Goal: Information Seeking & Learning: Learn about a topic

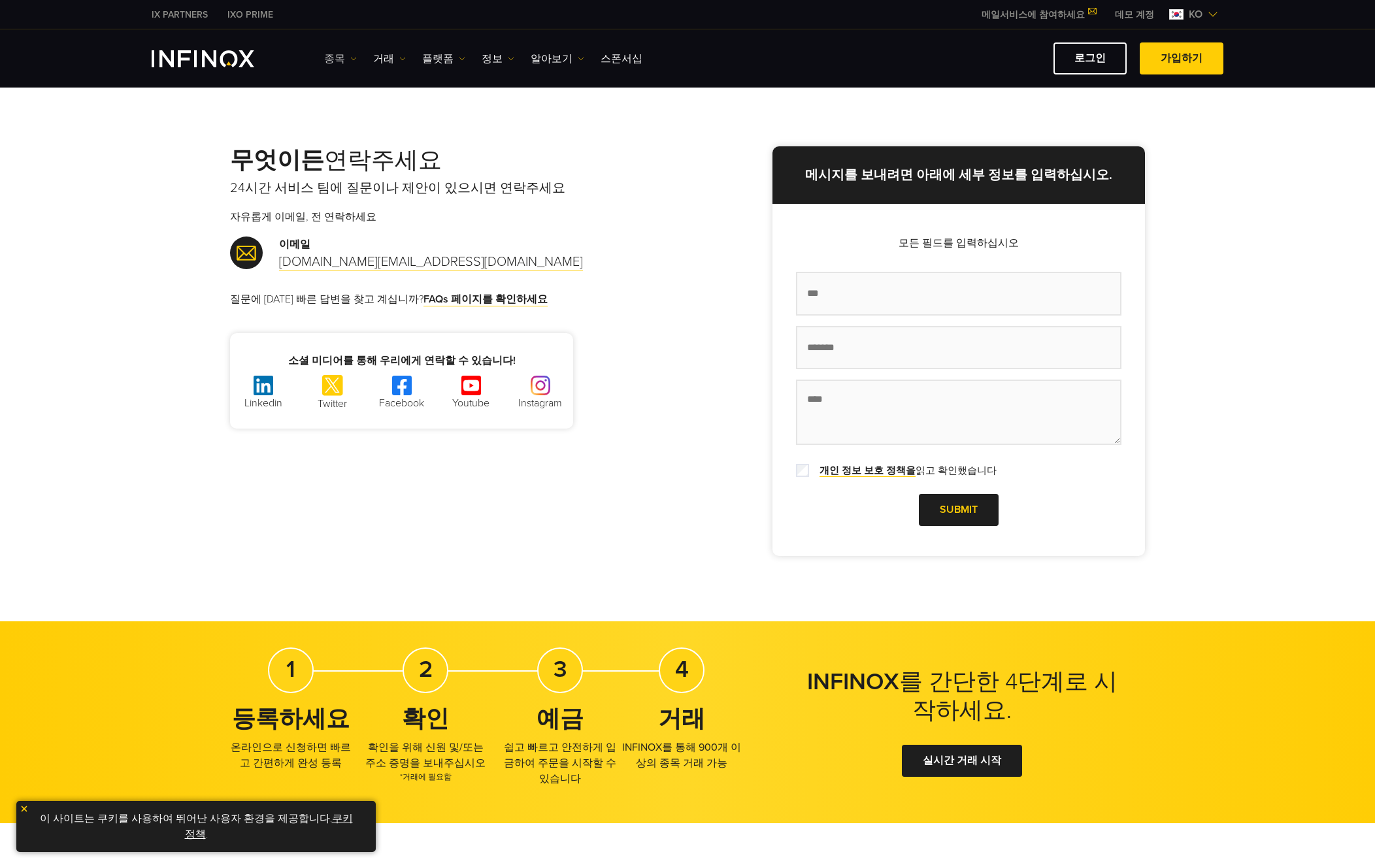
click at [331, 63] on link "종목" at bounding box center [340, 59] width 33 height 16
click at [348, 97] on link "종목" at bounding box center [359, 100] width 71 height 28
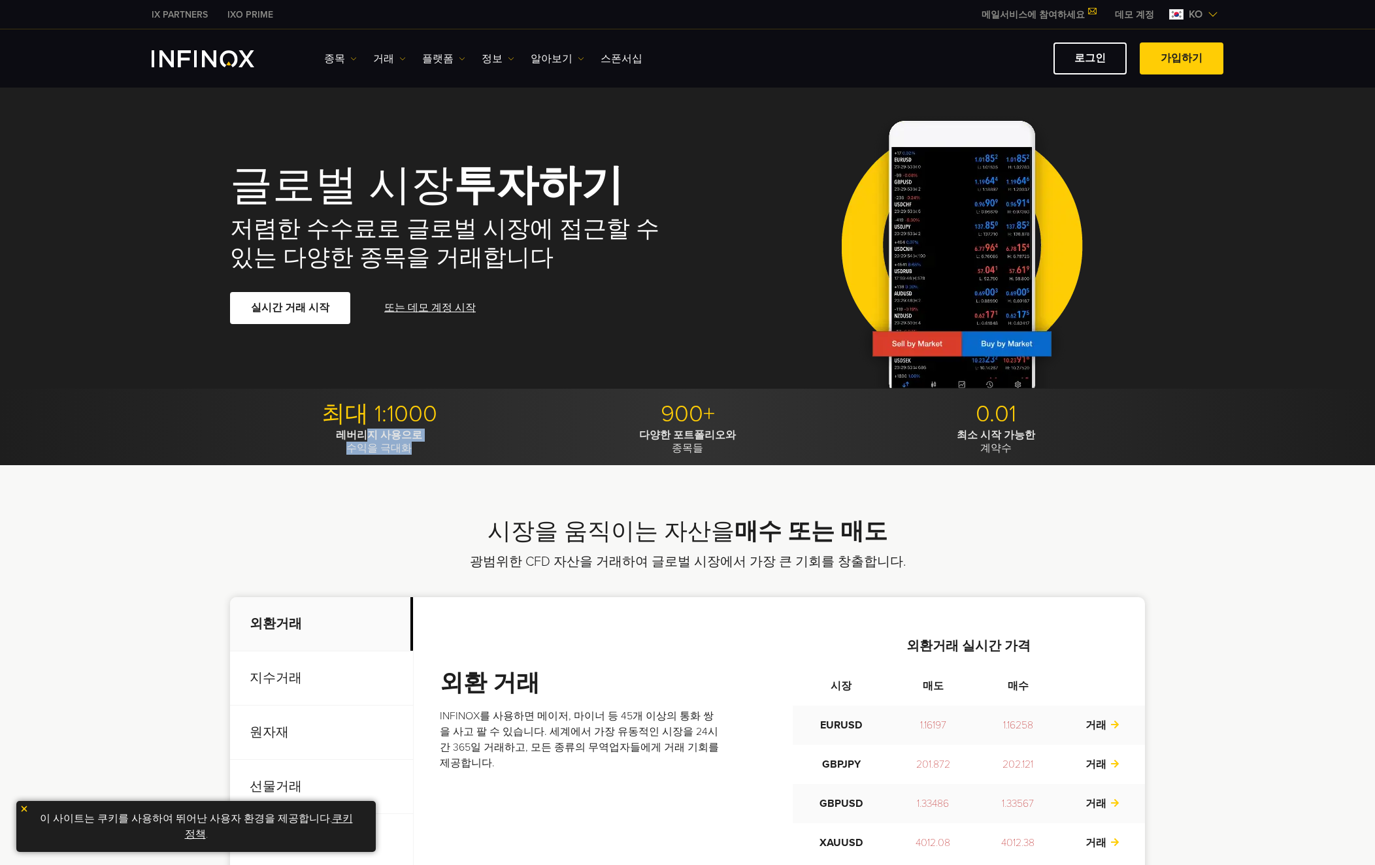
drag, startPoint x: 367, startPoint y: 438, endPoint x: 406, endPoint y: 455, distance: 42.7
click at [406, 455] on div "최대 1:1000 레버리지 사용으로 수익을 극대화 900+ 다양한 포트폴리오와 종목들 0.01 최소 시작 가능한 계약수" at bounding box center [687, 427] width 1375 height 76
drag, startPoint x: 406, startPoint y: 455, endPoint x: 348, endPoint y: 488, distance: 67.0
click at [348, 488] on div "시장을 움직이는 자산을 매수 또는 매도 광범위한 CFD 자산을 거래하여 글로벌 시장에서 가장 큰 기회를 창출합니다. 외환거래 지수거래 원자재 …" at bounding box center [687, 740] width 1375 height 550
drag, startPoint x: 665, startPoint y: 436, endPoint x: 723, endPoint y: 450, distance: 60.4
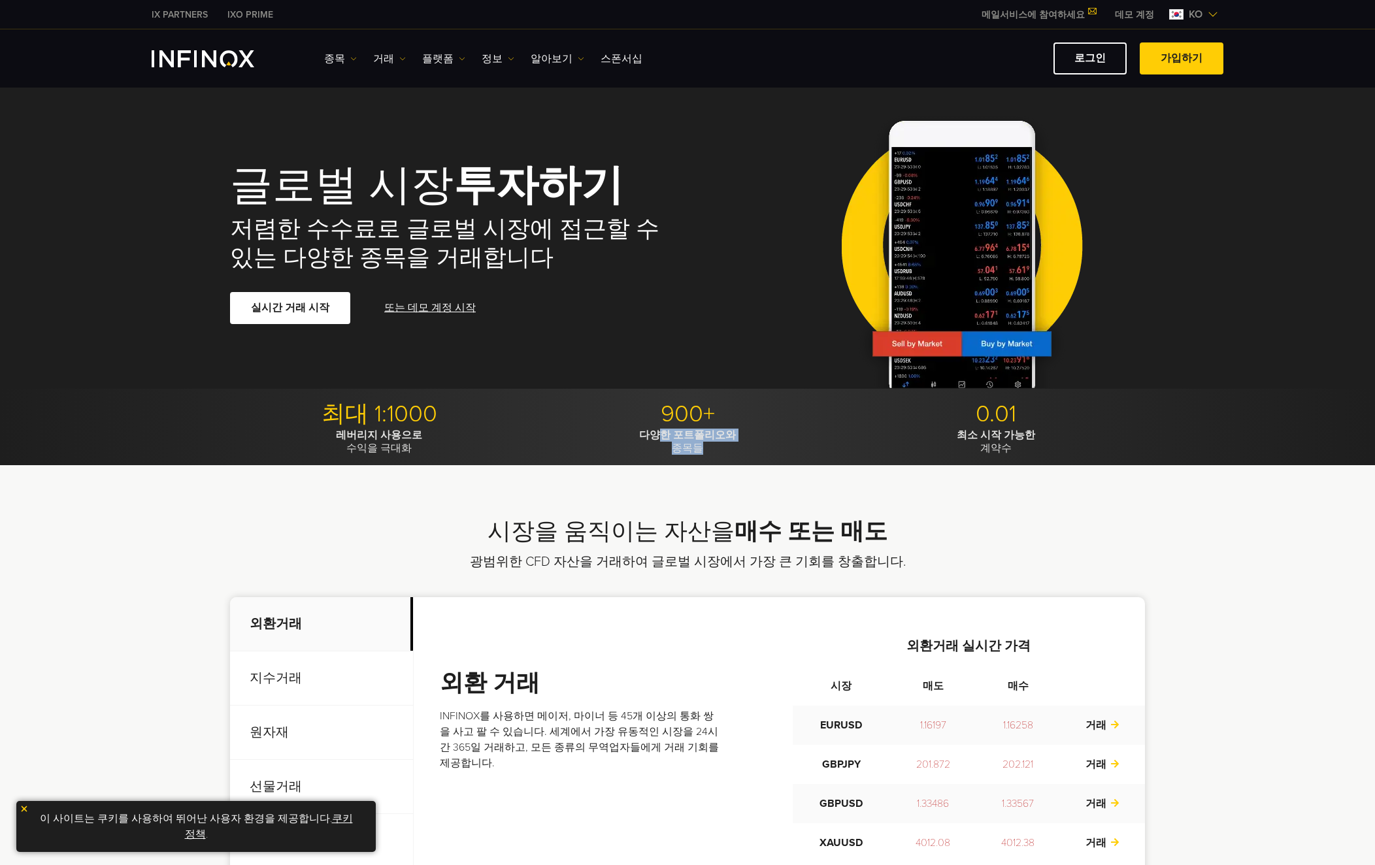
click at [723, 450] on p "다양한 포트폴리오와 종목들" at bounding box center [687, 442] width 299 height 26
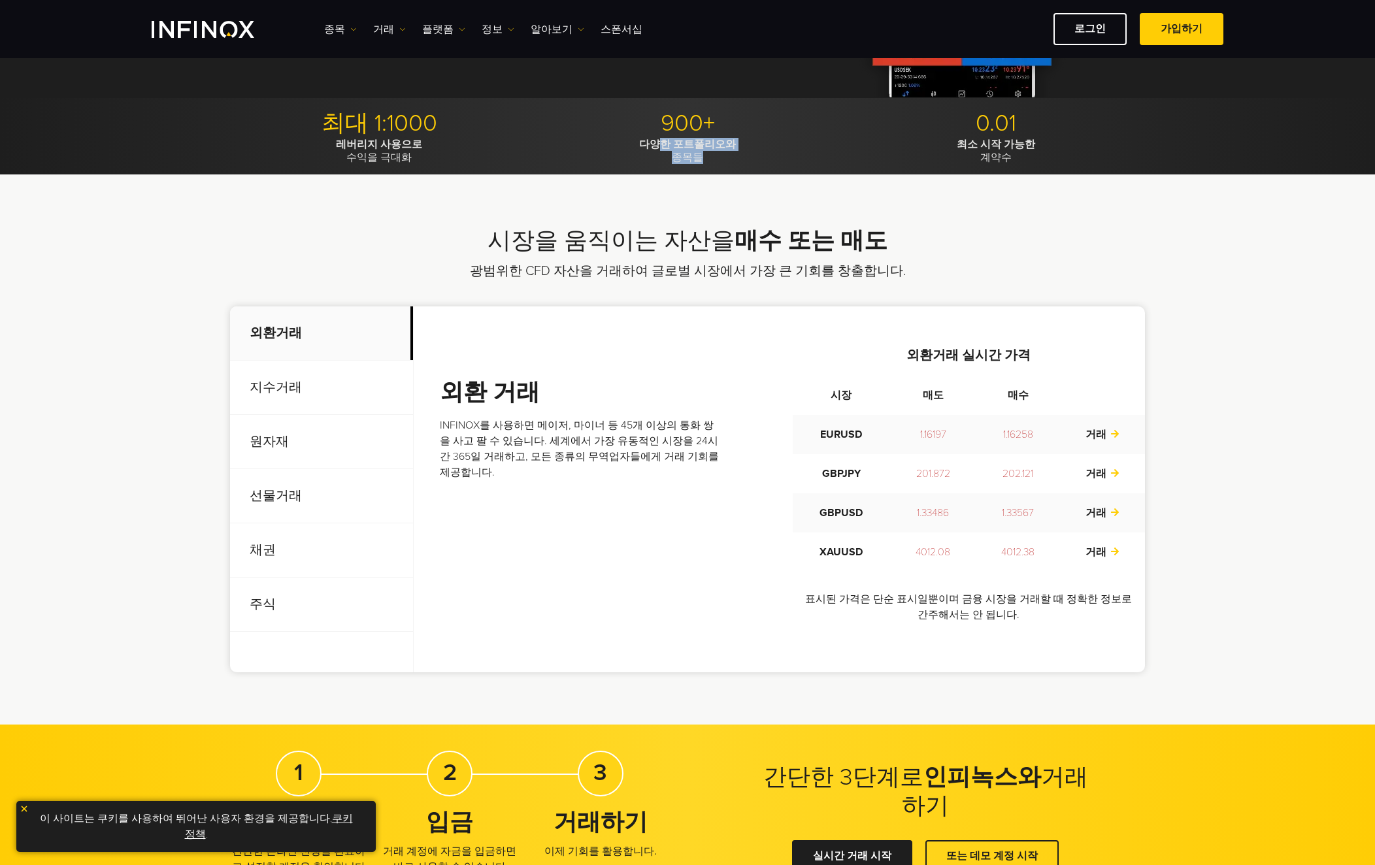
scroll to position [327, 0]
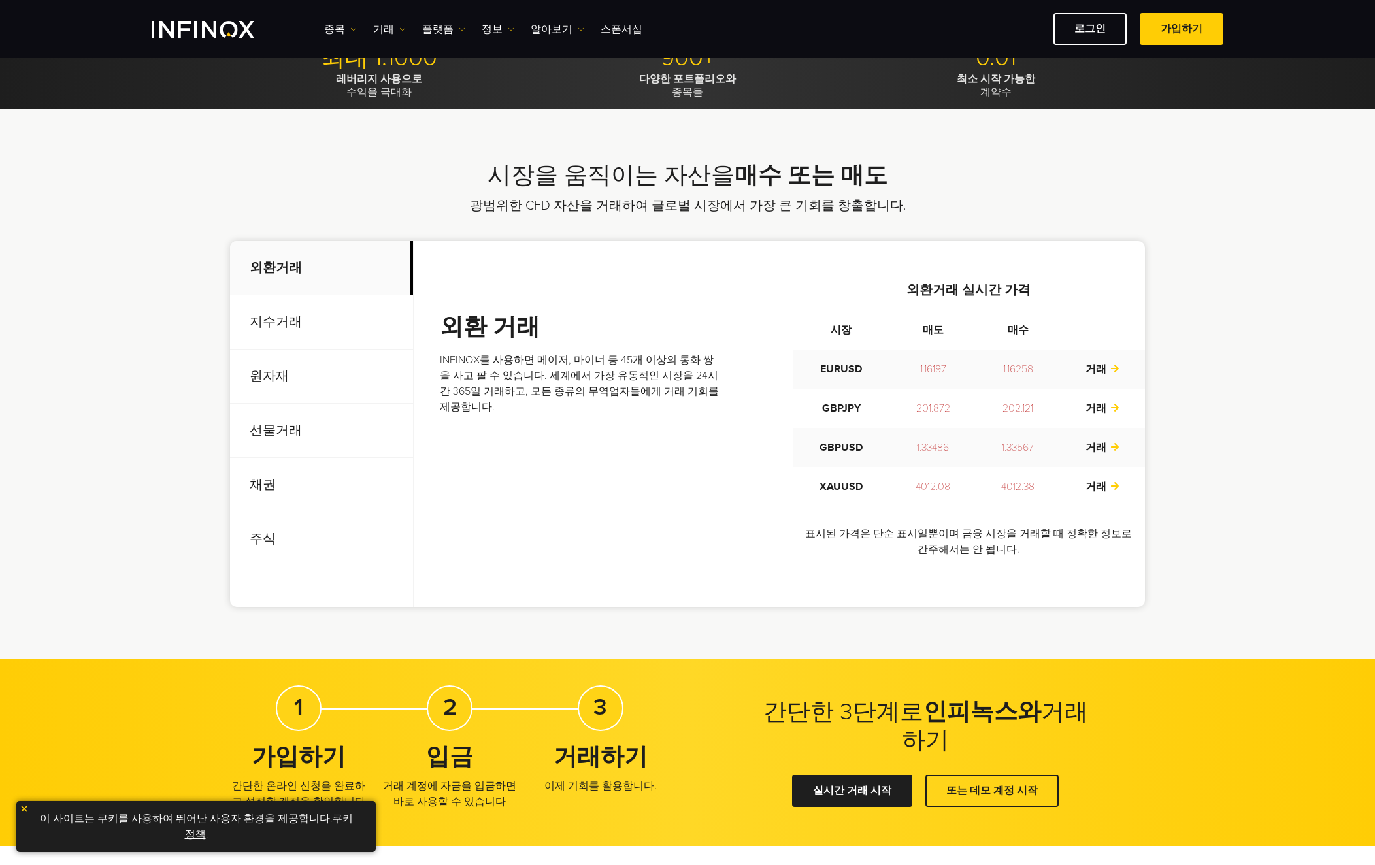
click at [299, 322] on p "지수거래" at bounding box center [321, 322] width 183 height 54
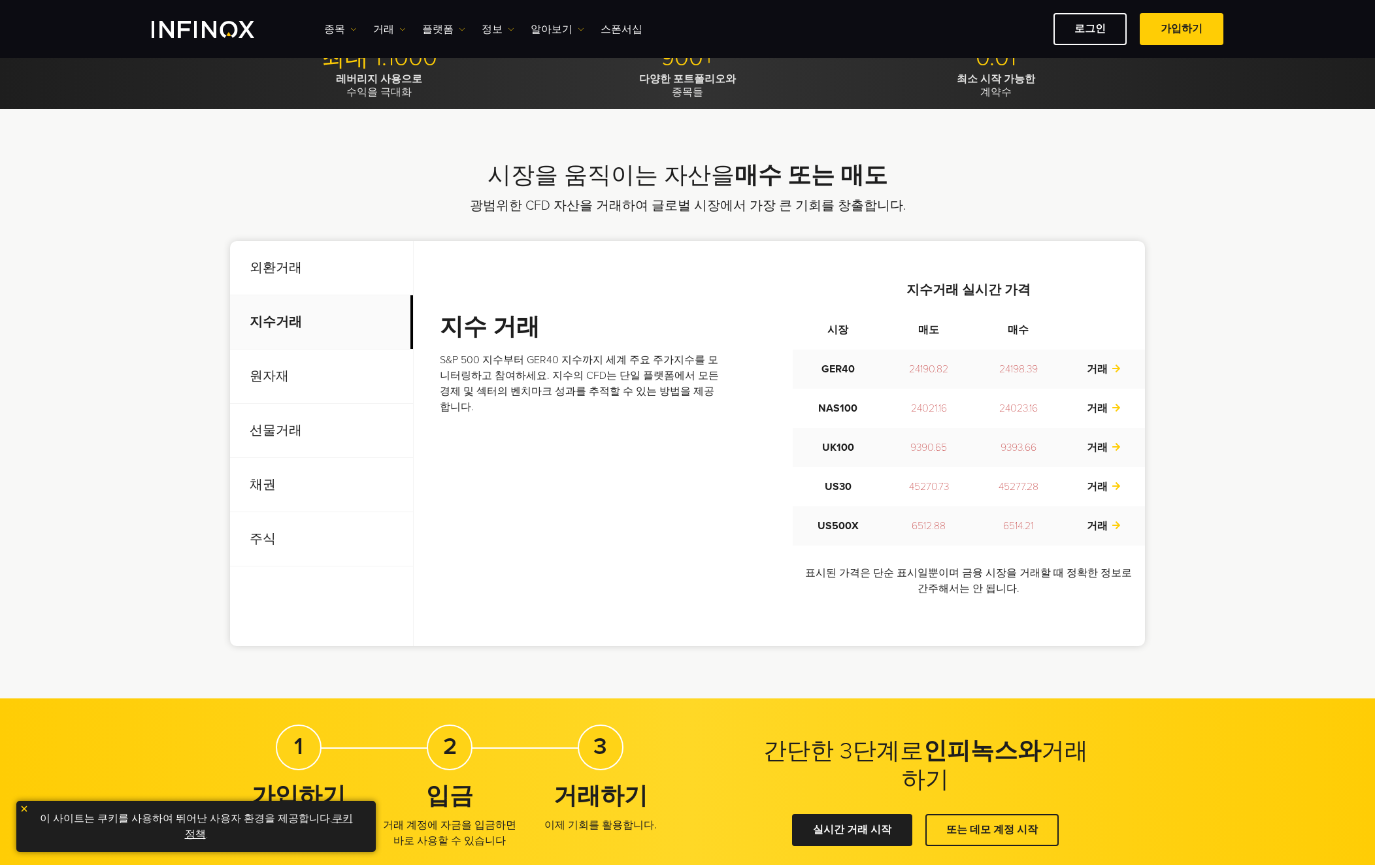
click at [280, 379] on p "원자재" at bounding box center [321, 377] width 183 height 54
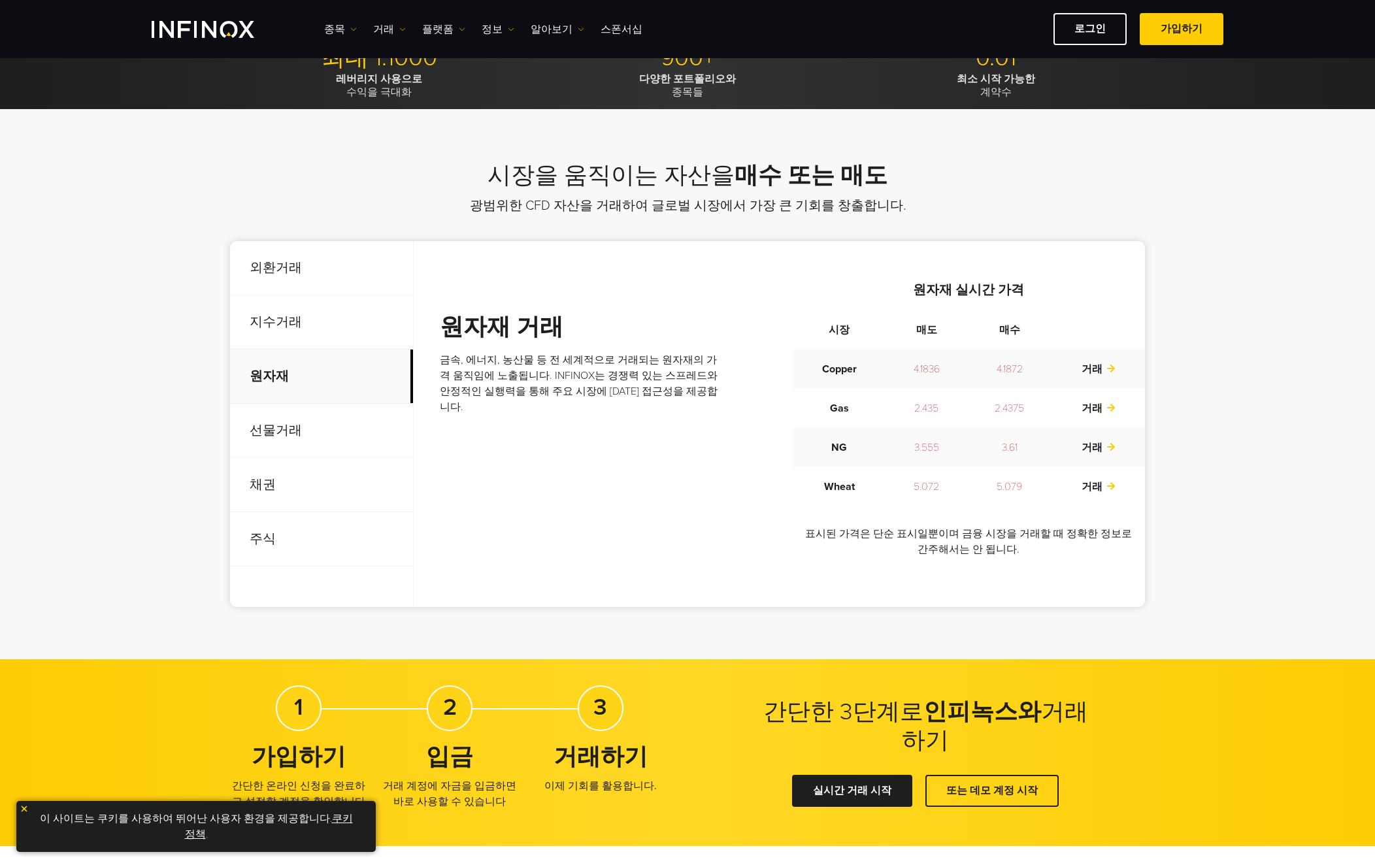
click at [846, 371] on td "Copper" at bounding box center [839, 369] width 93 height 39
click at [1096, 370] on link "거래" at bounding box center [1098, 369] width 34 height 13
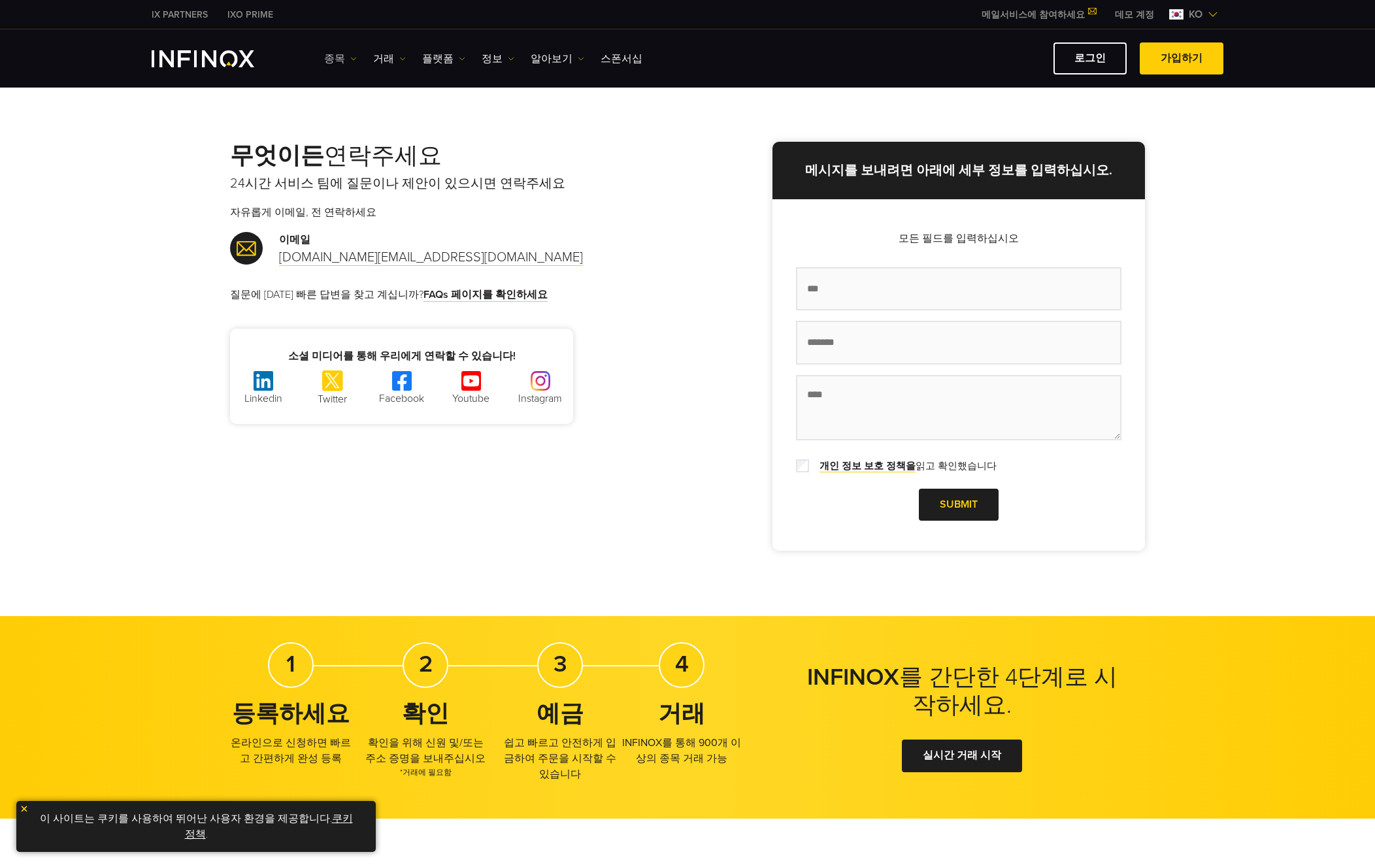
click at [331, 63] on link "종목" at bounding box center [340, 59] width 33 height 16
click at [346, 97] on link "종목" at bounding box center [359, 100] width 71 height 28
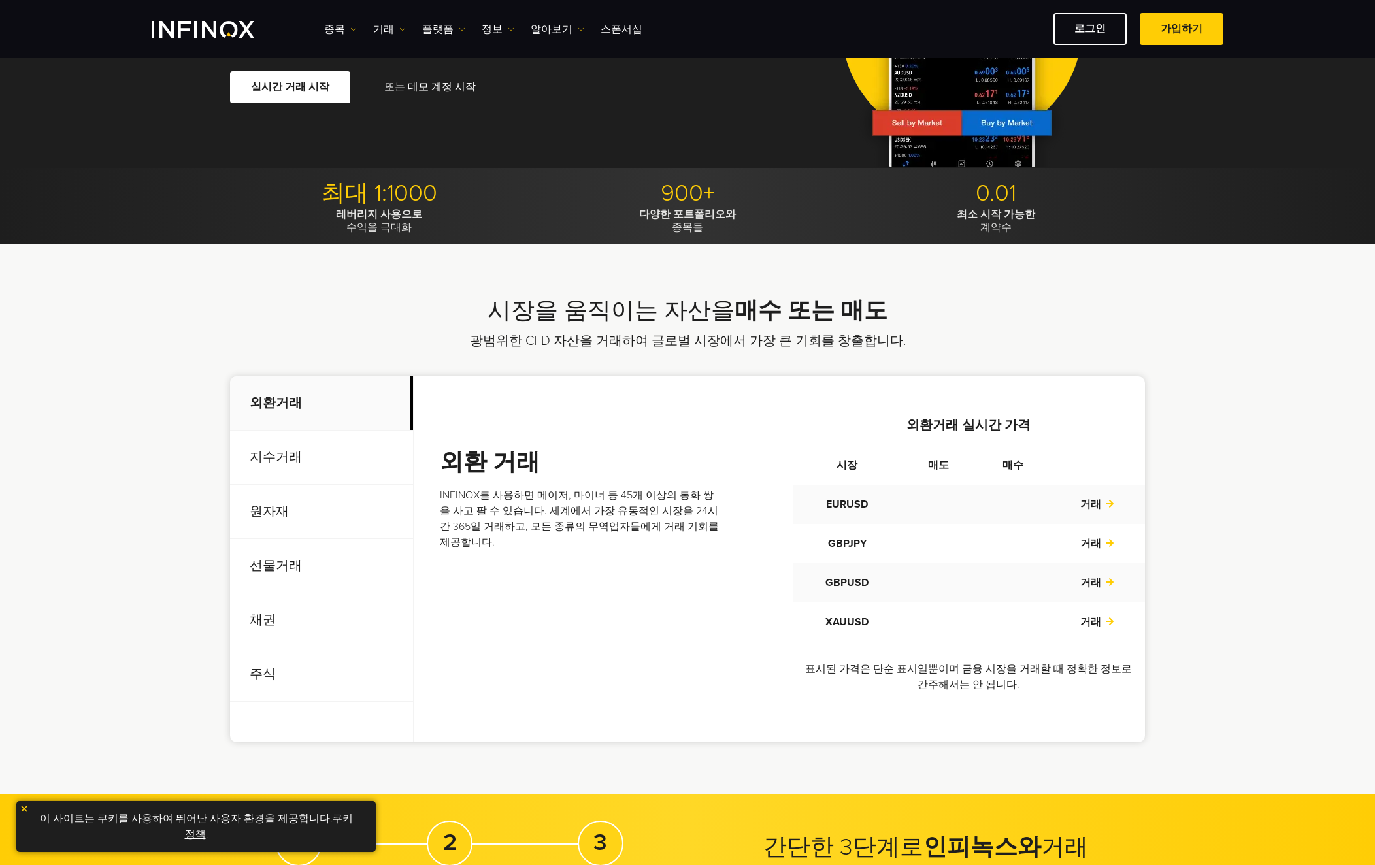
scroll to position [261, 0]
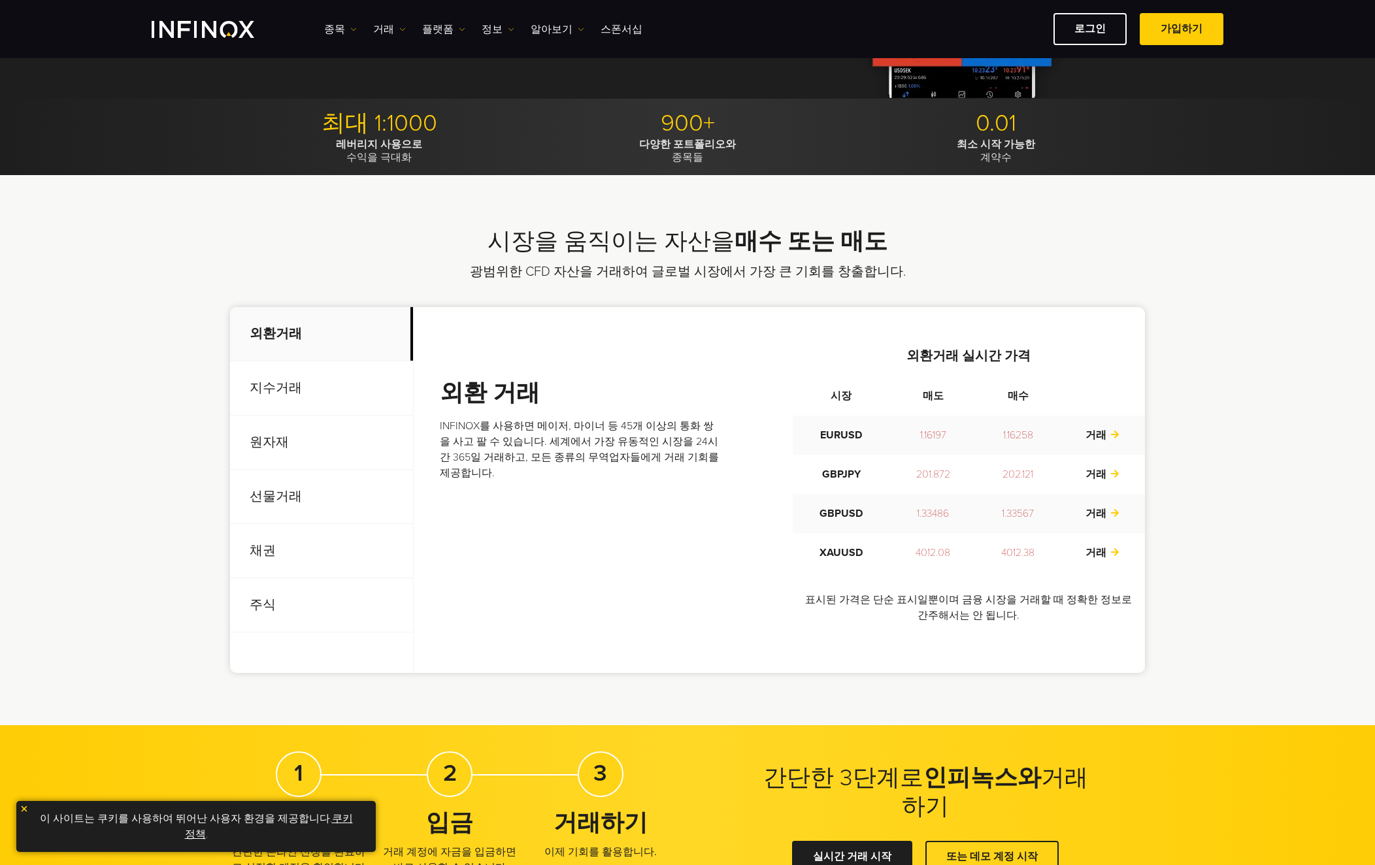
click at [280, 448] on p "원자재" at bounding box center [321, 443] width 183 height 54
click at [291, 495] on p "선물거래" at bounding box center [321, 497] width 183 height 54
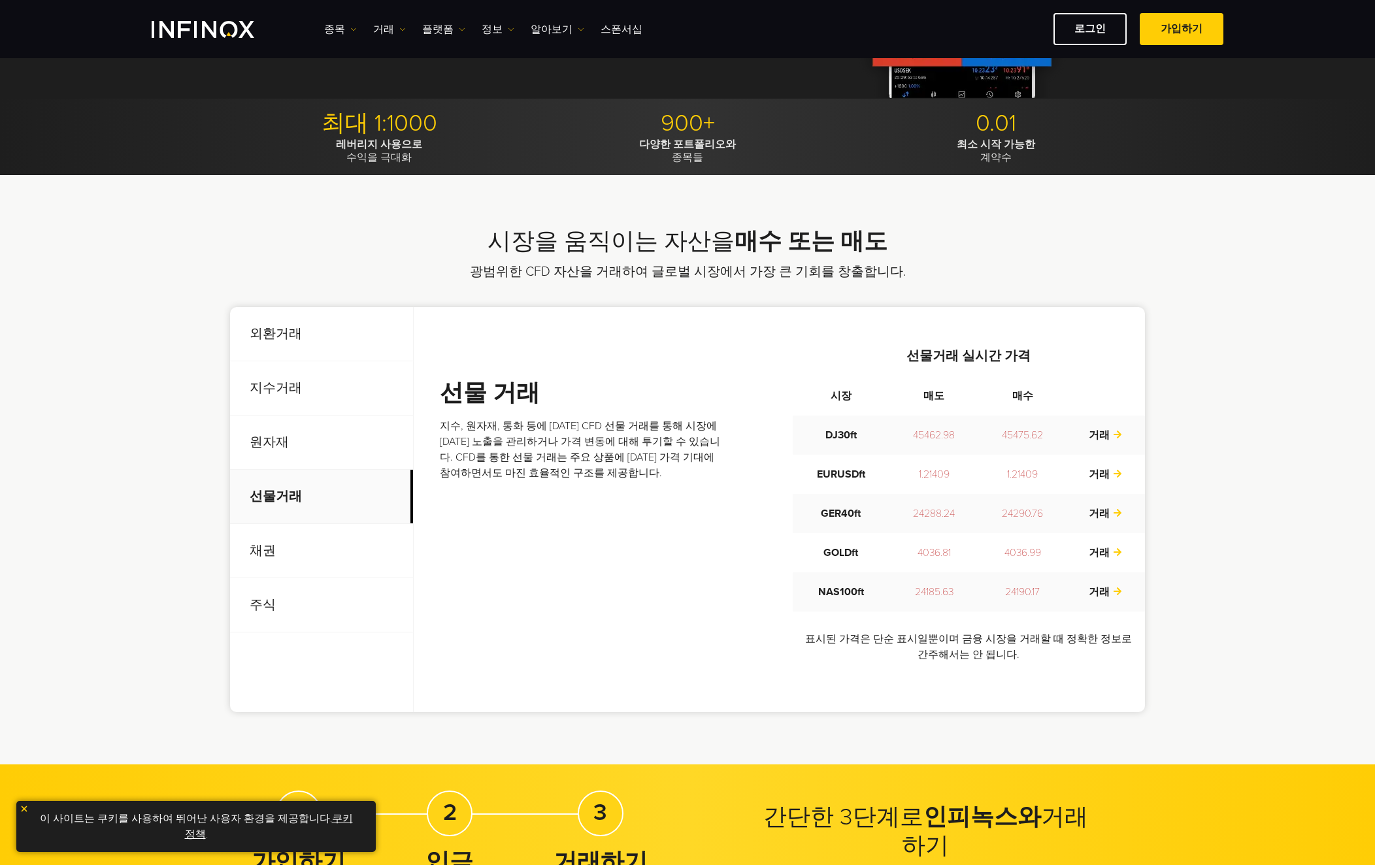
click at [274, 549] on p "채권" at bounding box center [321, 551] width 183 height 54
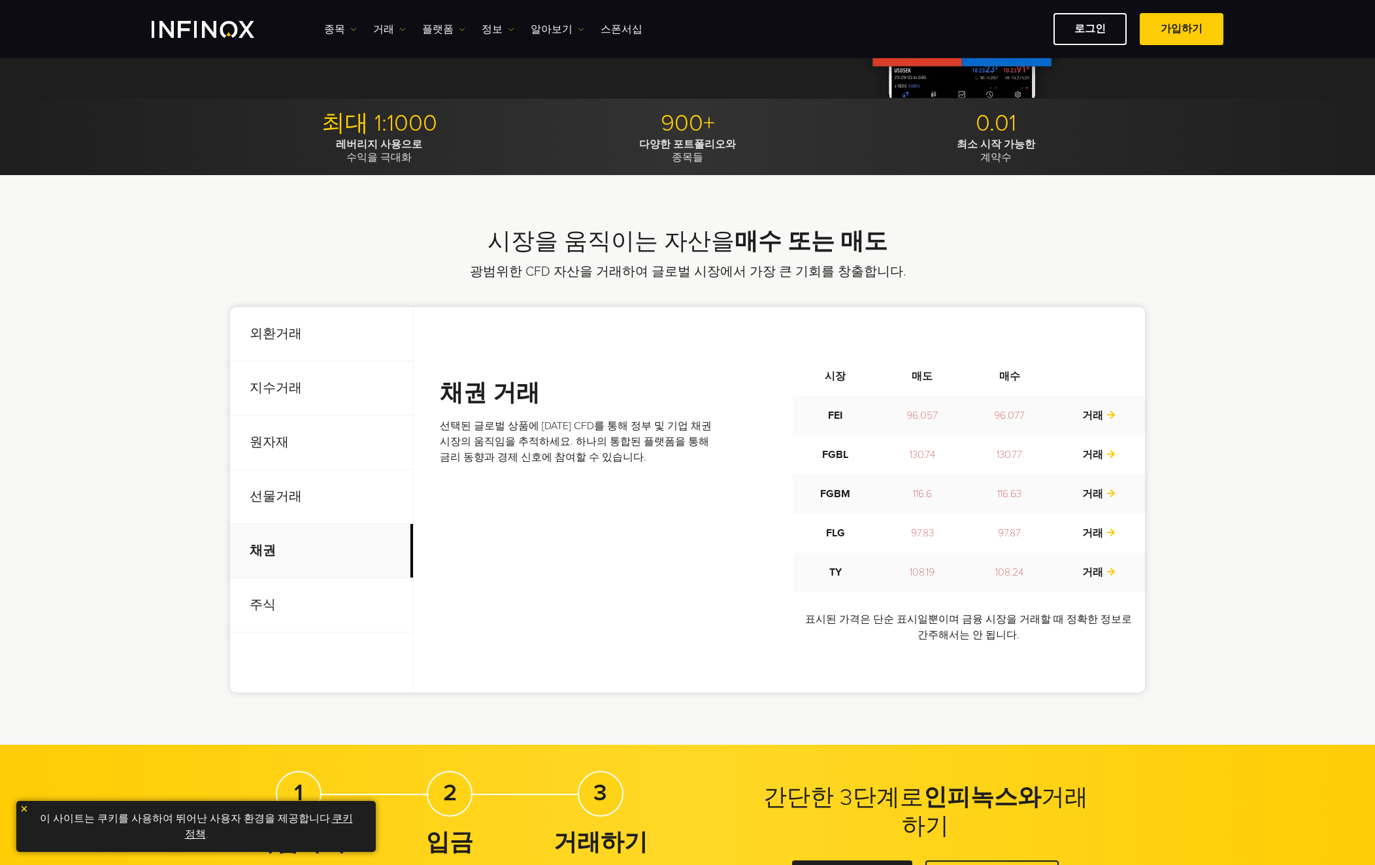
click at [290, 389] on p "지수거래" at bounding box center [321, 388] width 183 height 54
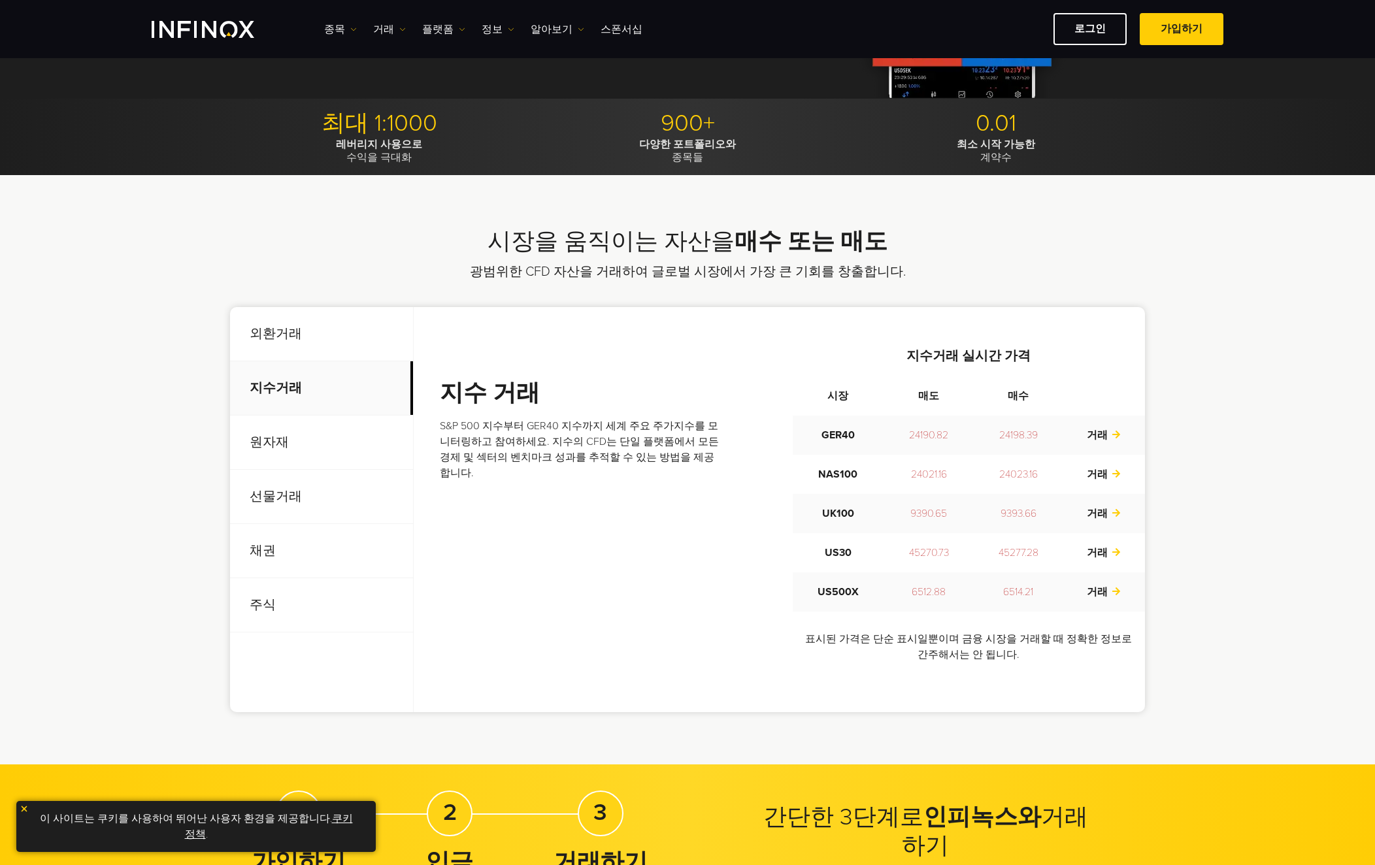
click at [272, 555] on p "채권" at bounding box center [321, 551] width 183 height 54
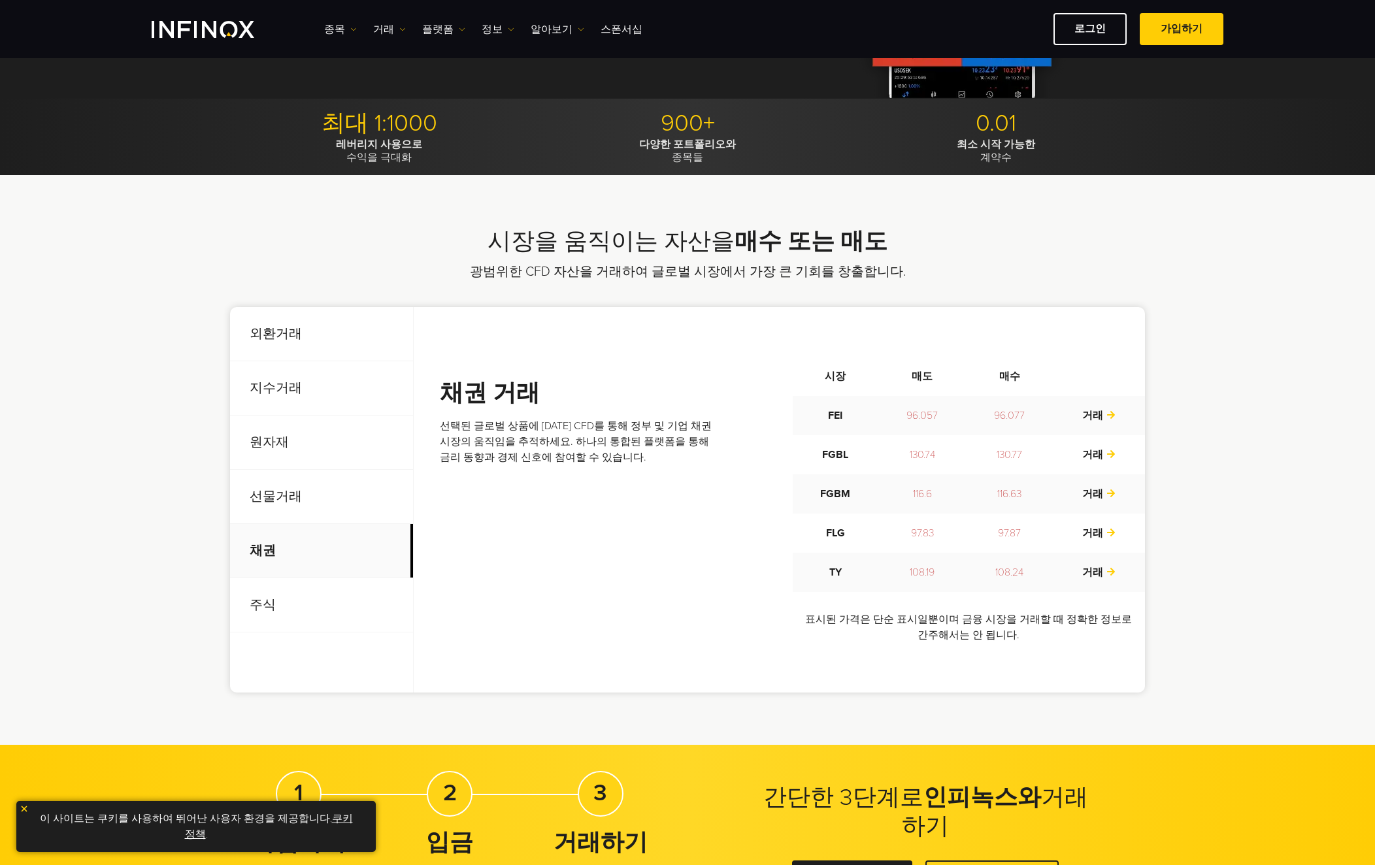
scroll to position [0, 0]
click at [268, 604] on p "주식" at bounding box center [321, 605] width 183 height 54
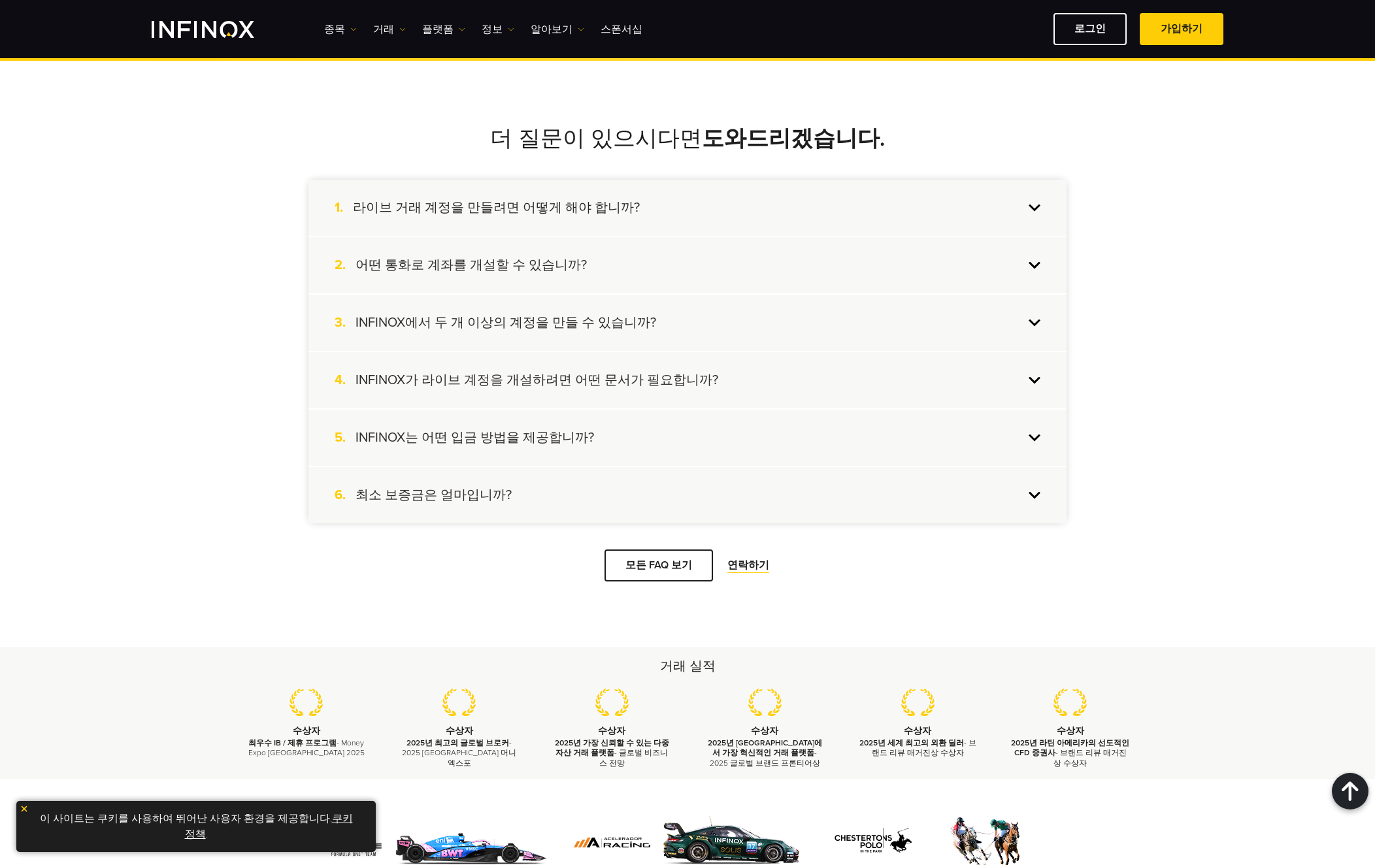
scroll to position [1176, 0]
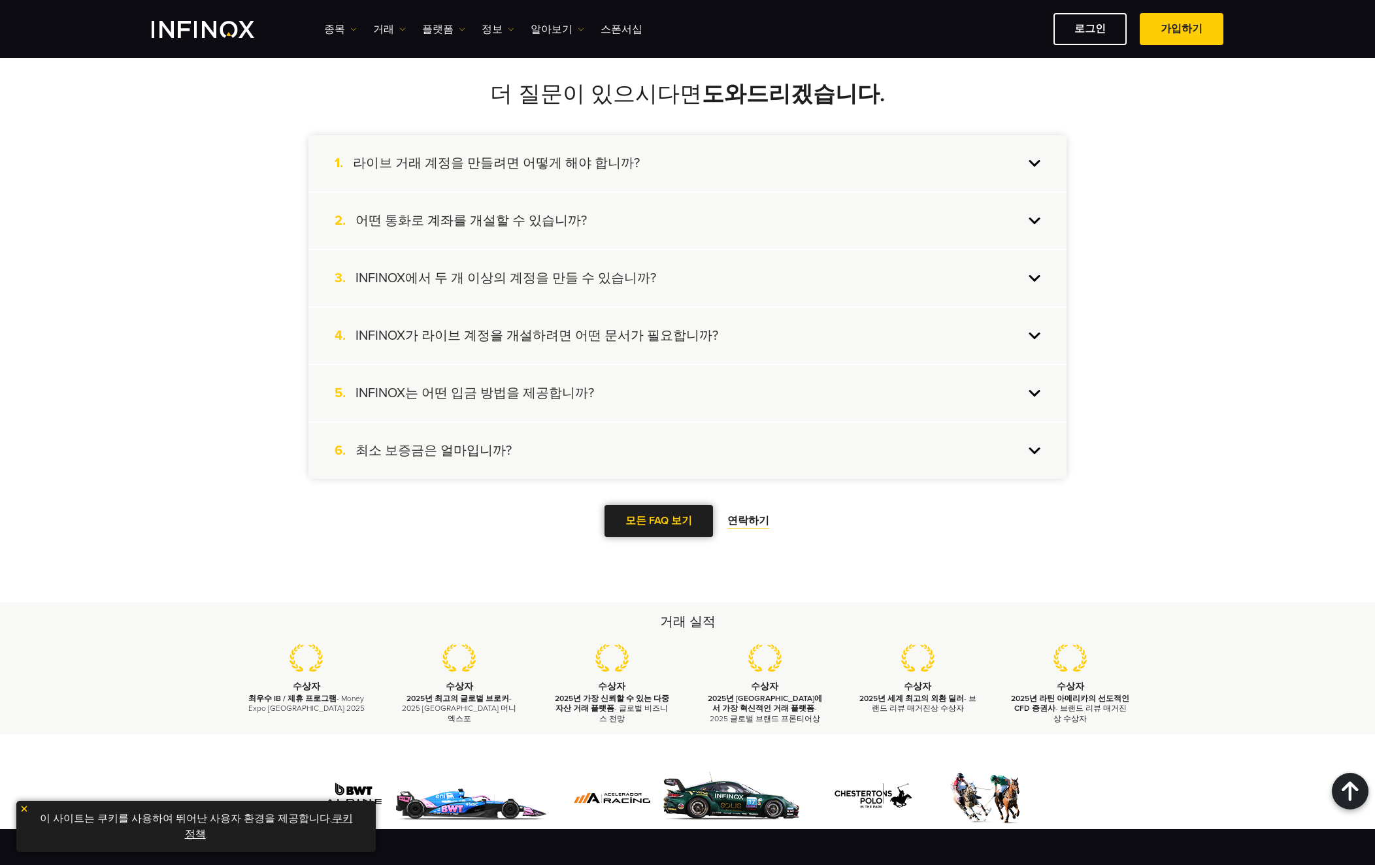
click at [662, 525] on link "모든 FAQ 보기" at bounding box center [658, 521] width 108 height 32
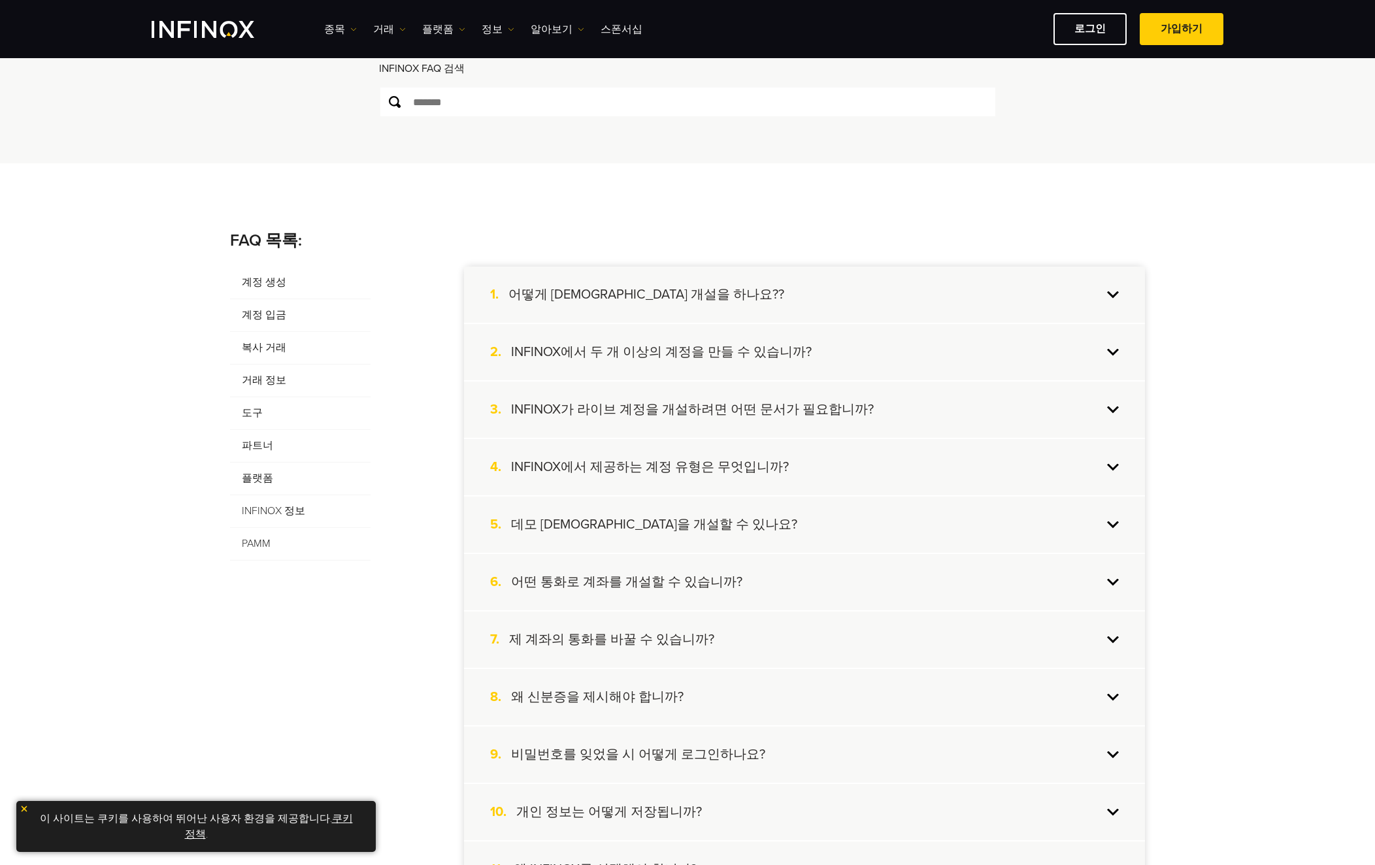
scroll to position [69, 0]
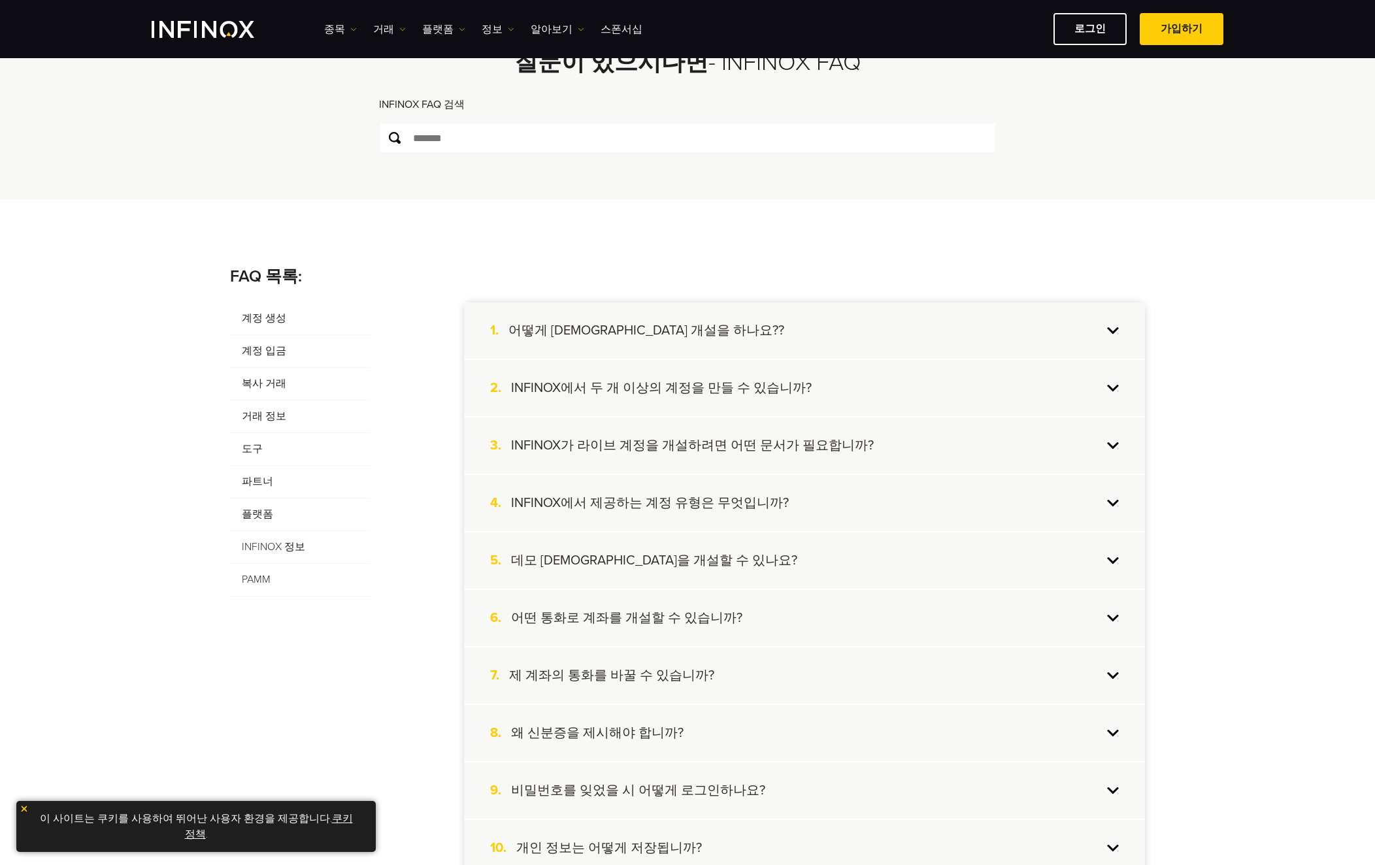
click at [740, 391] on h4 "INFINOX에서 두 개 이상의 계정을 만들 수 있습니까?" at bounding box center [661, 388] width 301 height 17
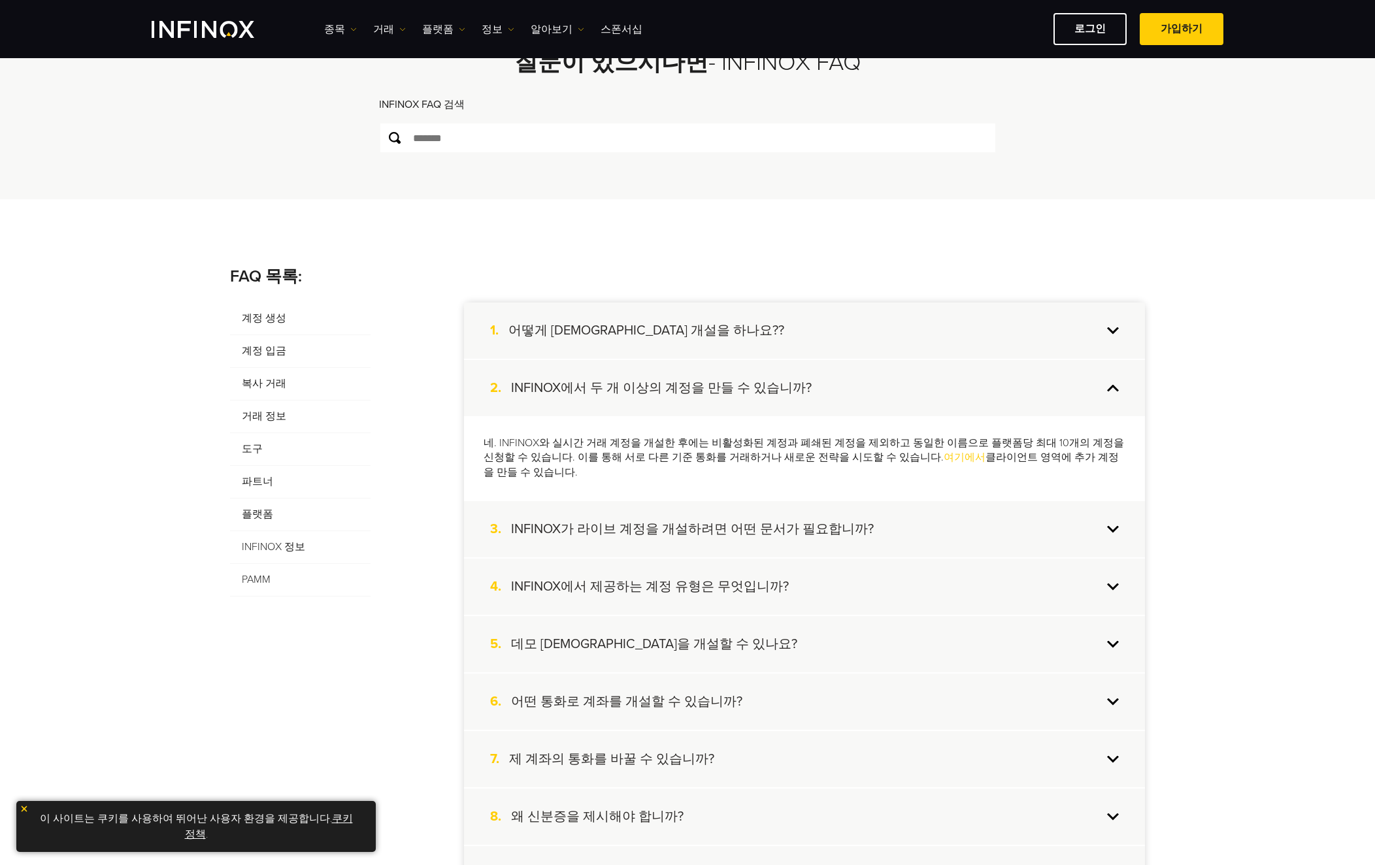
drag, startPoint x: 572, startPoint y: 444, endPoint x: 1123, endPoint y: 456, distance: 550.9
click at [1123, 456] on p "네. INFINOX와 실시간 거래 계정을 개설한 후에는 비활성화된 계정과 폐쇄된 계정을 제외하고 동일한 이름으로 플랫폼당 최대 10개의 계정을…" at bounding box center [805, 458] width 642 height 45
click at [711, 476] on div "네. INFINOX와 실시간 거래 계정을 개설한 후에는 비활성화된 계정과 폐쇄된 계정을 제외하고 동일한 이름으로 플랫폼당 최대 10개의 계정을…" at bounding box center [804, 458] width 681 height 84
drag, startPoint x: 610, startPoint y: 460, endPoint x: 1089, endPoint y: 461, distance: 478.9
click at [1089, 461] on p "네. INFINOX와 실시간 거래 계정을 개설한 후에는 비활성화된 계정과 폐쇄된 계정을 제외하고 동일한 이름으로 플랫폼당 최대 10개의 계정을…" at bounding box center [805, 458] width 642 height 45
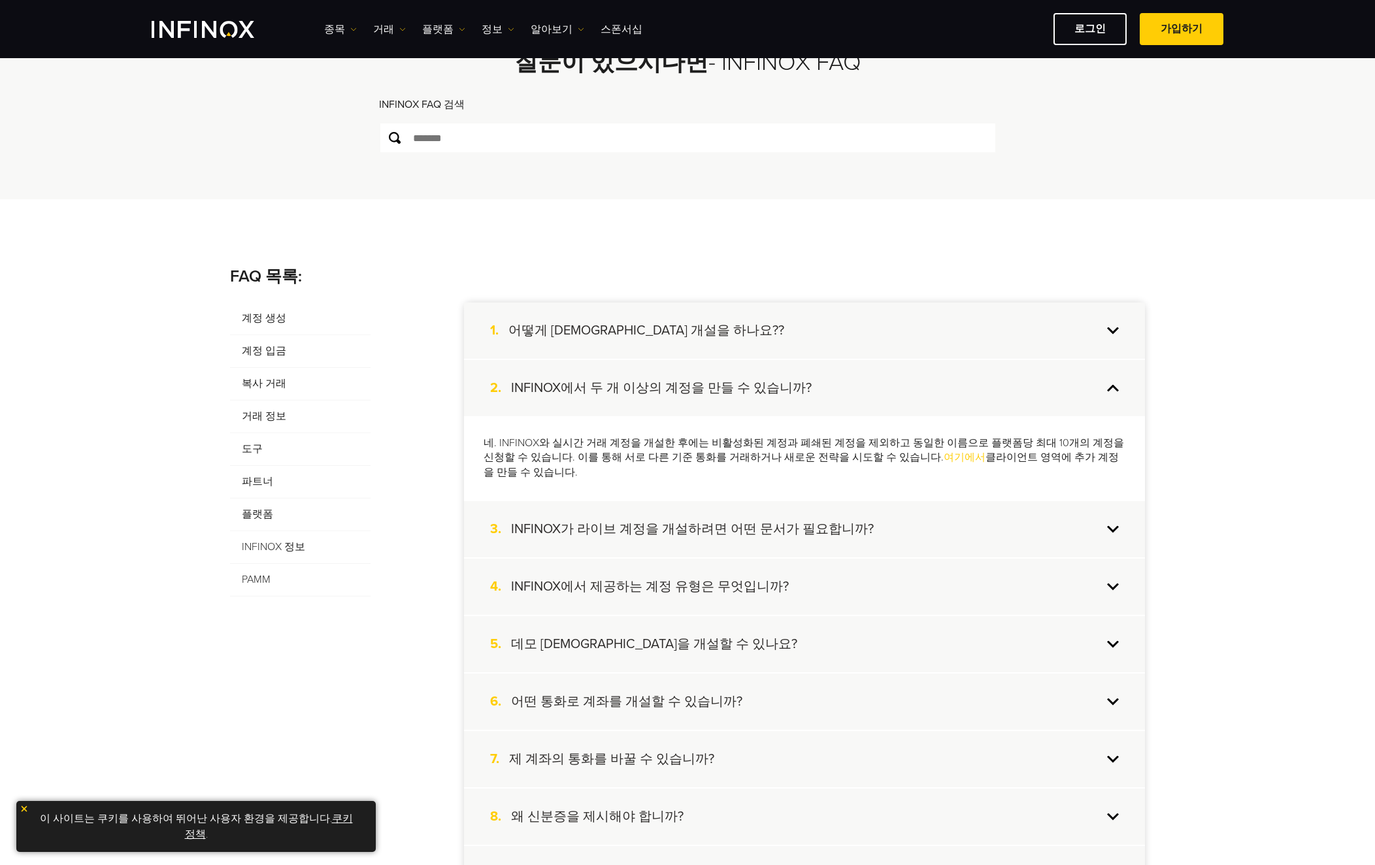
click at [595, 525] on div "3. INFINOX가 라이브 계정을 개설하려면 어떤 문서가 필요합니까?" at bounding box center [804, 529] width 681 height 56
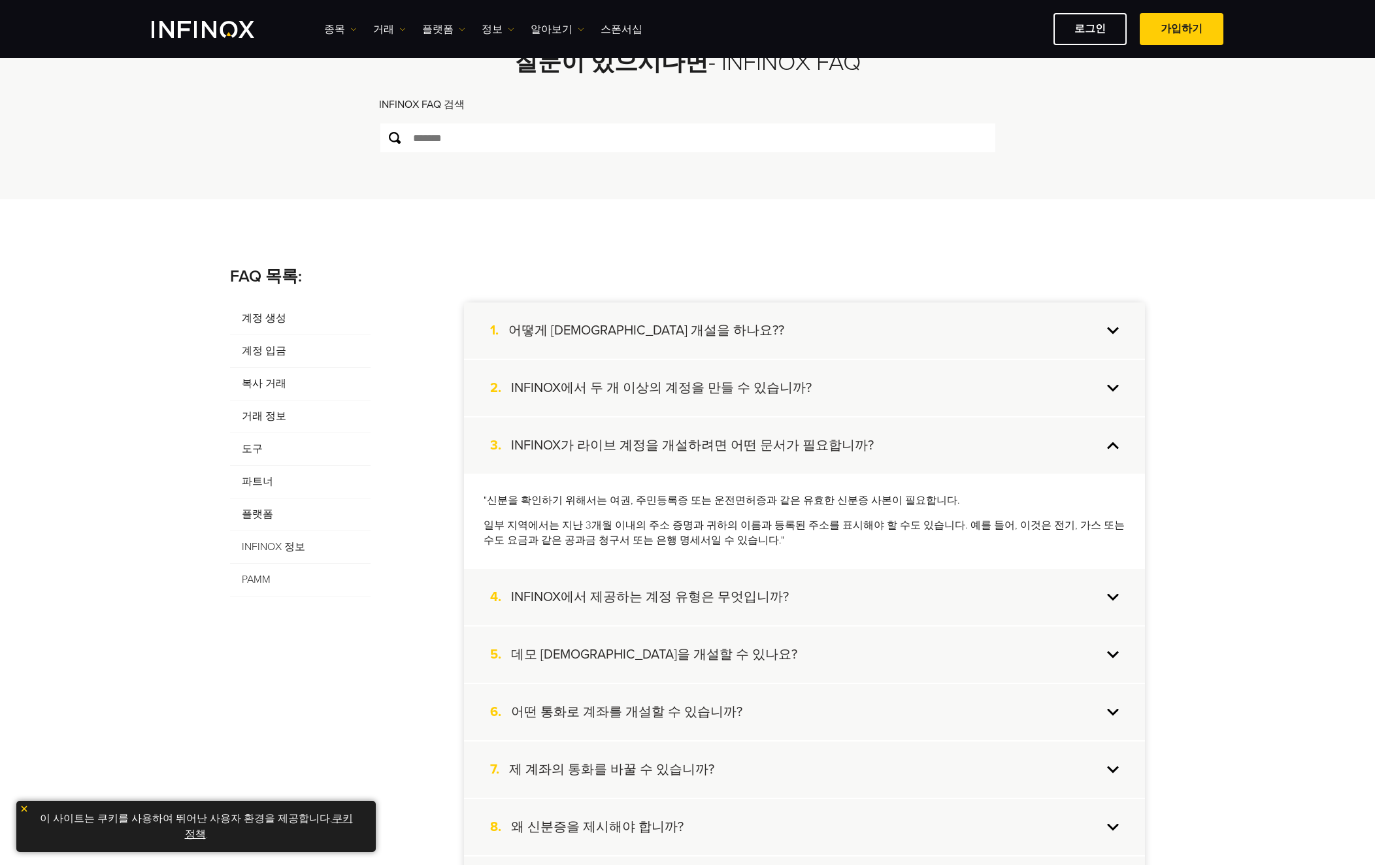
click at [632, 597] on h4 "INFINOX에서 제공하는 계정 유형은 무엇입니까?" at bounding box center [650, 597] width 278 height 17
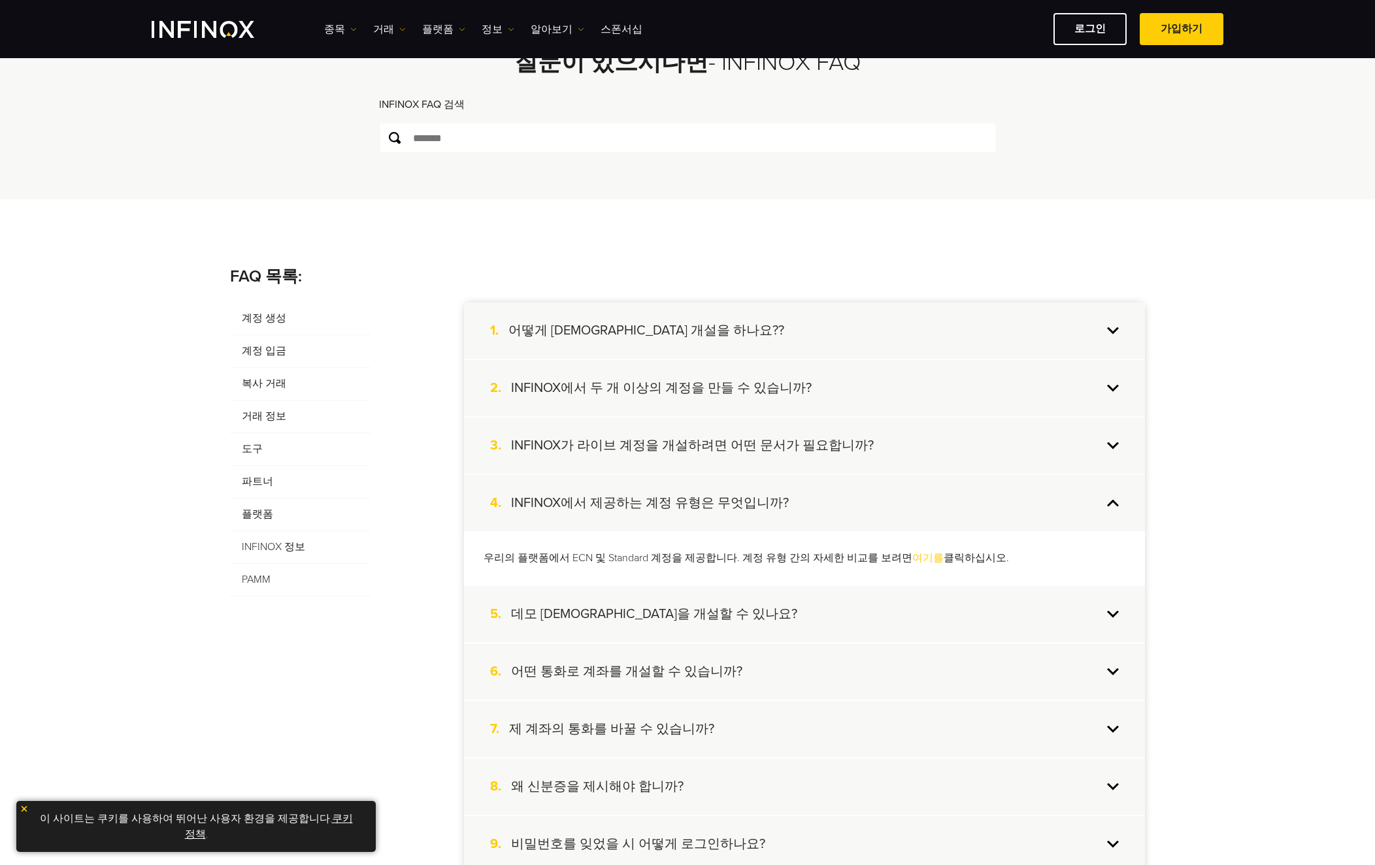
click at [912, 557] on link "여기를" at bounding box center [927, 557] width 31 height 13
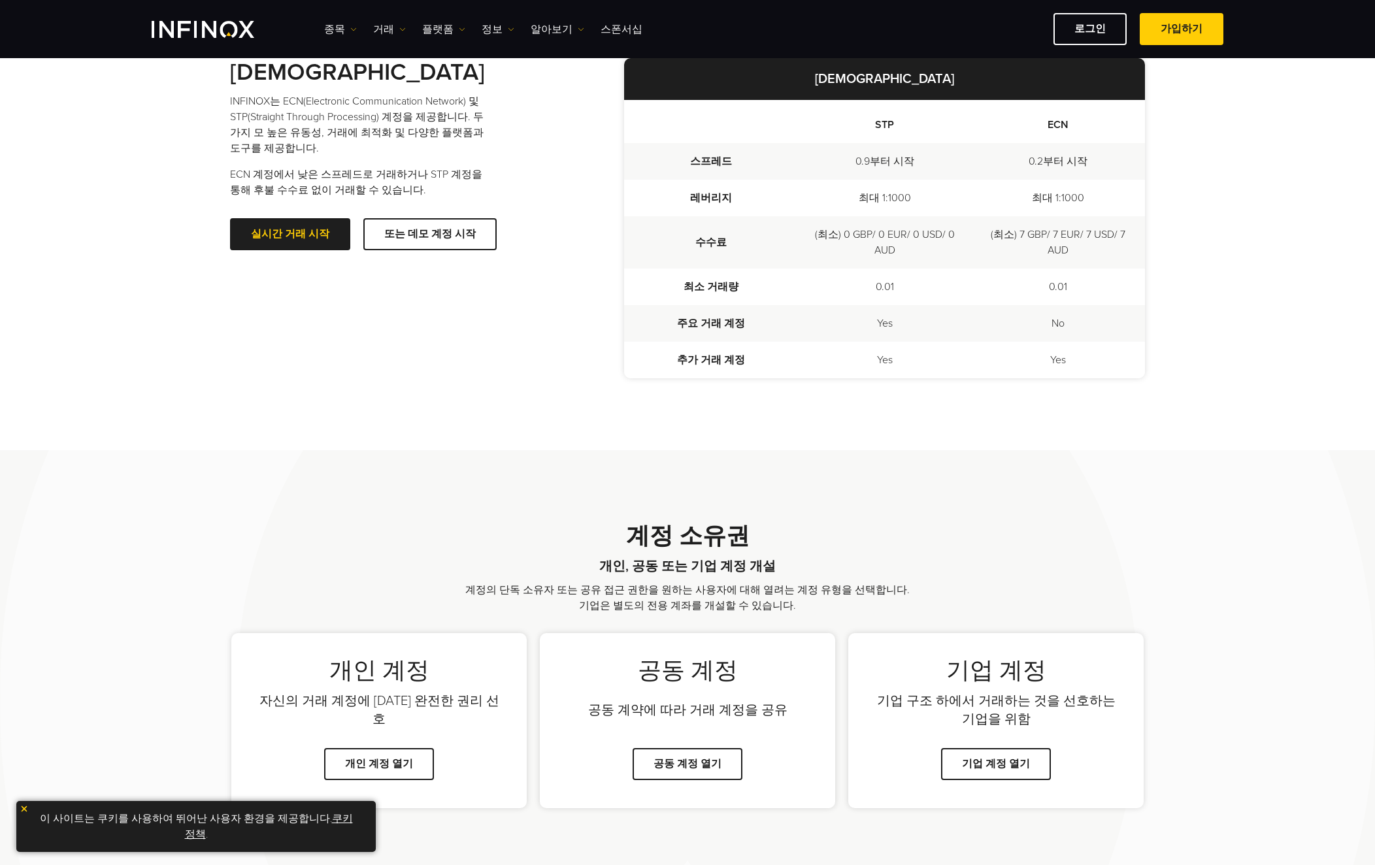
scroll to position [441, 0]
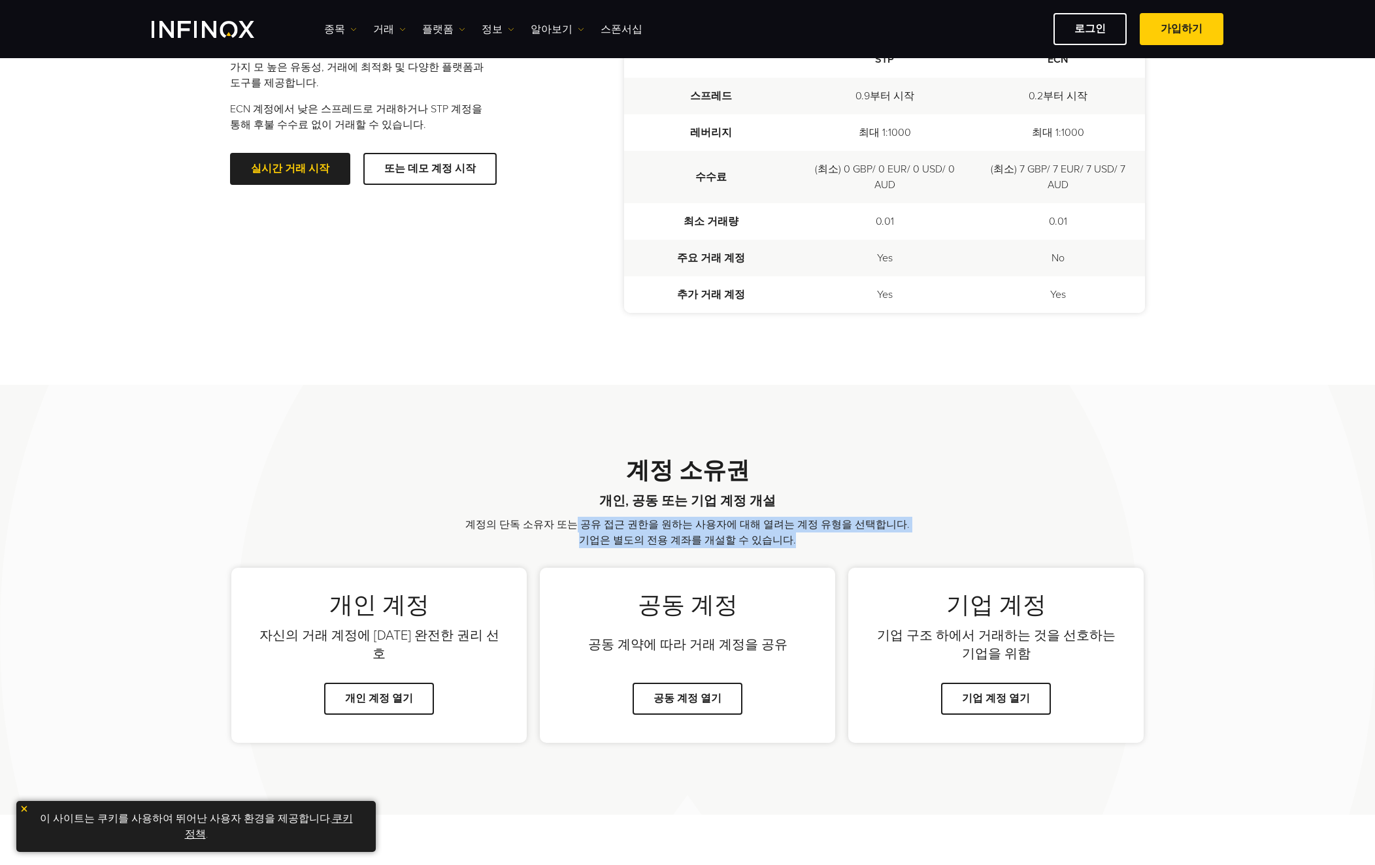
drag, startPoint x: 568, startPoint y: 526, endPoint x: 861, endPoint y: 534, distance: 292.8
click at [861, 534] on p "계정의 단독 소유자 또는 공유 접근 권한을 원하는 사용자에 대해 열려는 계정 유형을 선택합니다. 기업은 별도의 전용 계좌를 개설할 수 있습니다." at bounding box center [687, 532] width 451 height 31
drag, startPoint x: 861, startPoint y: 534, endPoint x: 959, endPoint y: 534, distance: 98.0
click at [959, 534] on div "계정 소유권 개인, 공동 또는 기업 계정 개설 계정의 단독 소유자 또는 공유 접근 권한을 원하는 사용자에 대해 열려는 계정 유형을 선택합니다.…" at bounding box center [687, 502] width 915 height 91
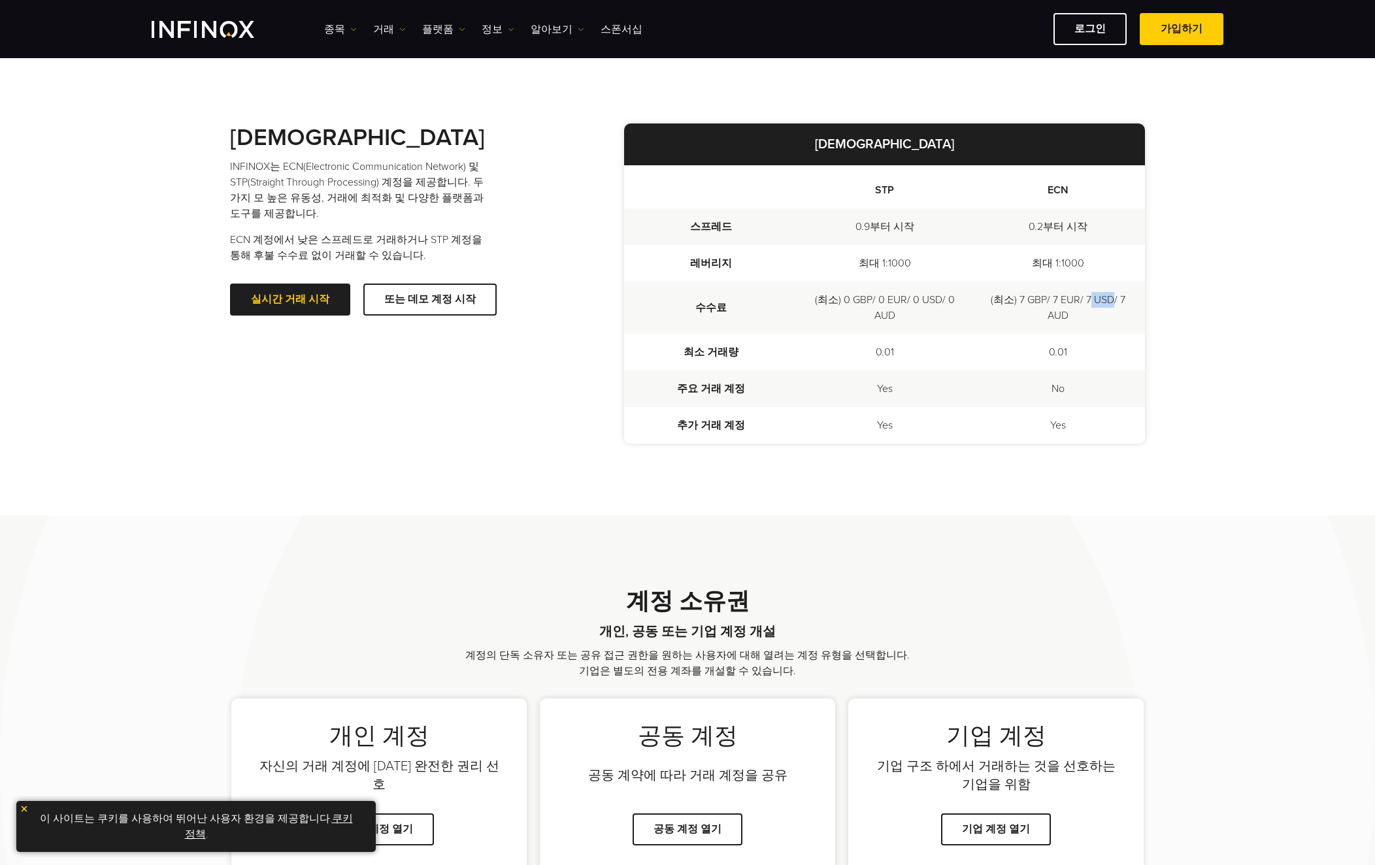
drag, startPoint x: 1089, startPoint y: 301, endPoint x: 1115, endPoint y: 296, distance: 25.9
click at [1115, 296] on td "(최소) 7 GBP/ 7 EUR/ 7 USD/ 7 AUD" at bounding box center [1058, 308] width 174 height 52
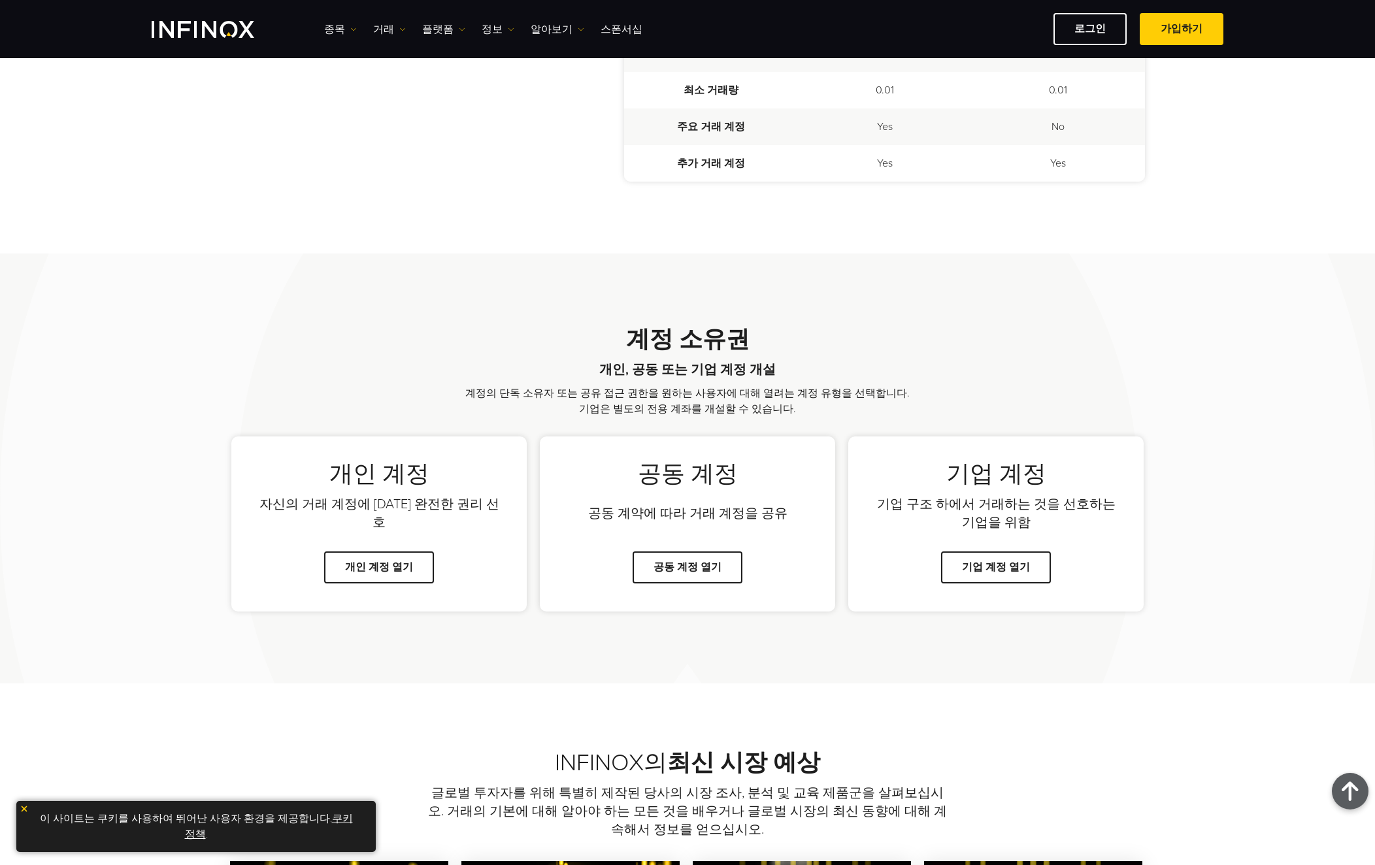
scroll to position [572, 0]
click at [346, 35] on link "종목" at bounding box center [340, 30] width 33 height 16
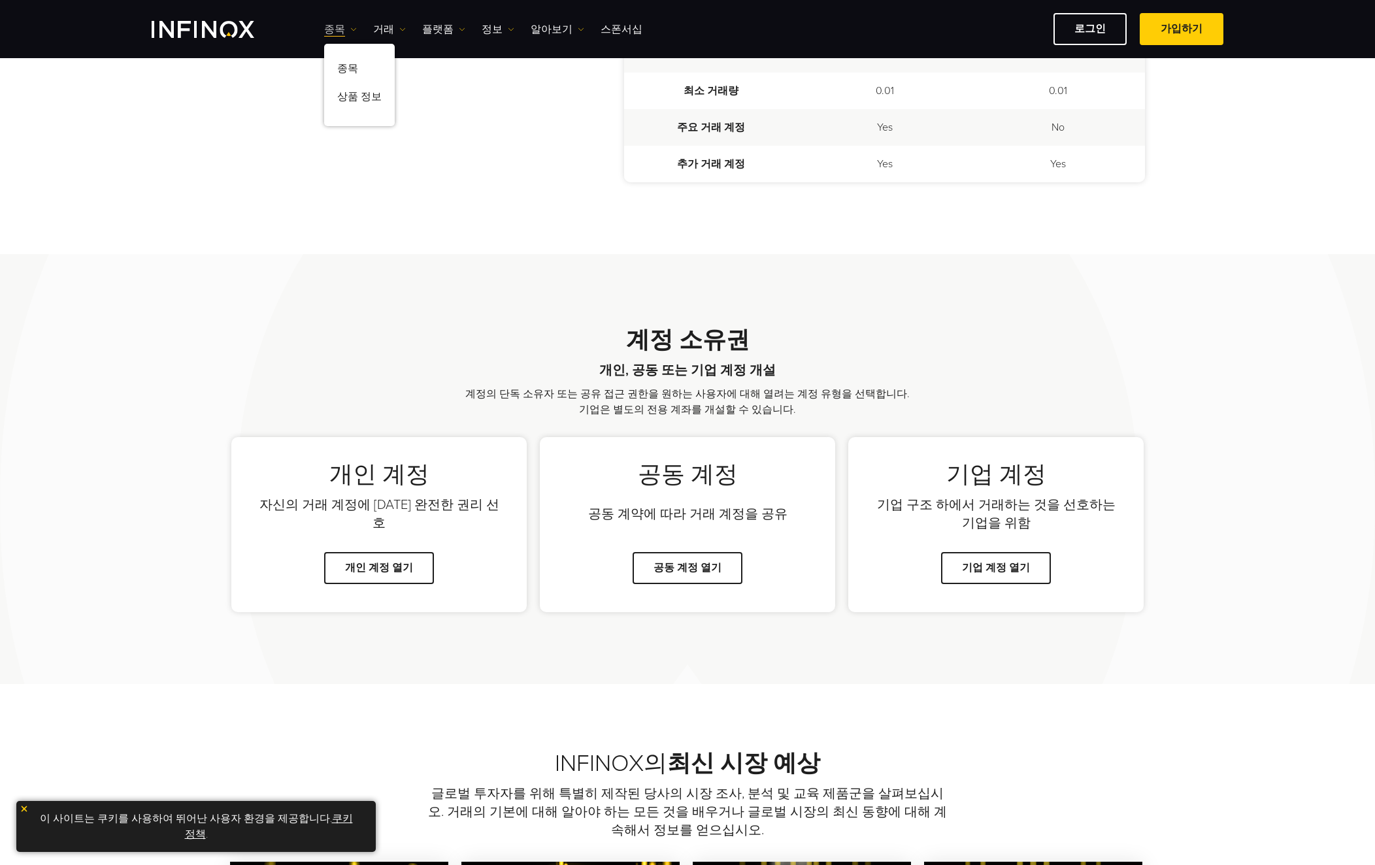
scroll to position [0, 0]
click at [357, 95] on link "상품 정보" at bounding box center [359, 99] width 71 height 28
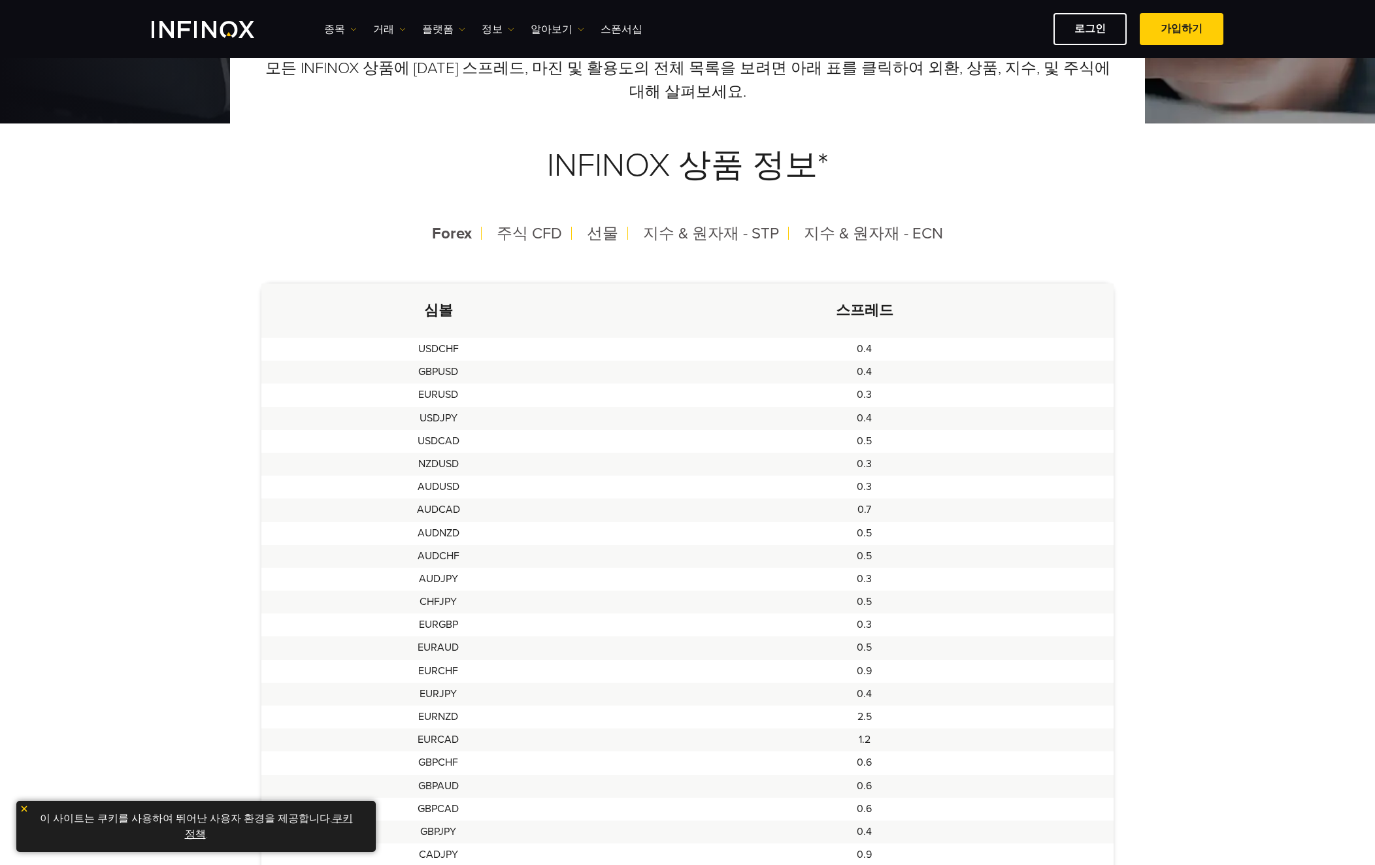
scroll to position [261, 0]
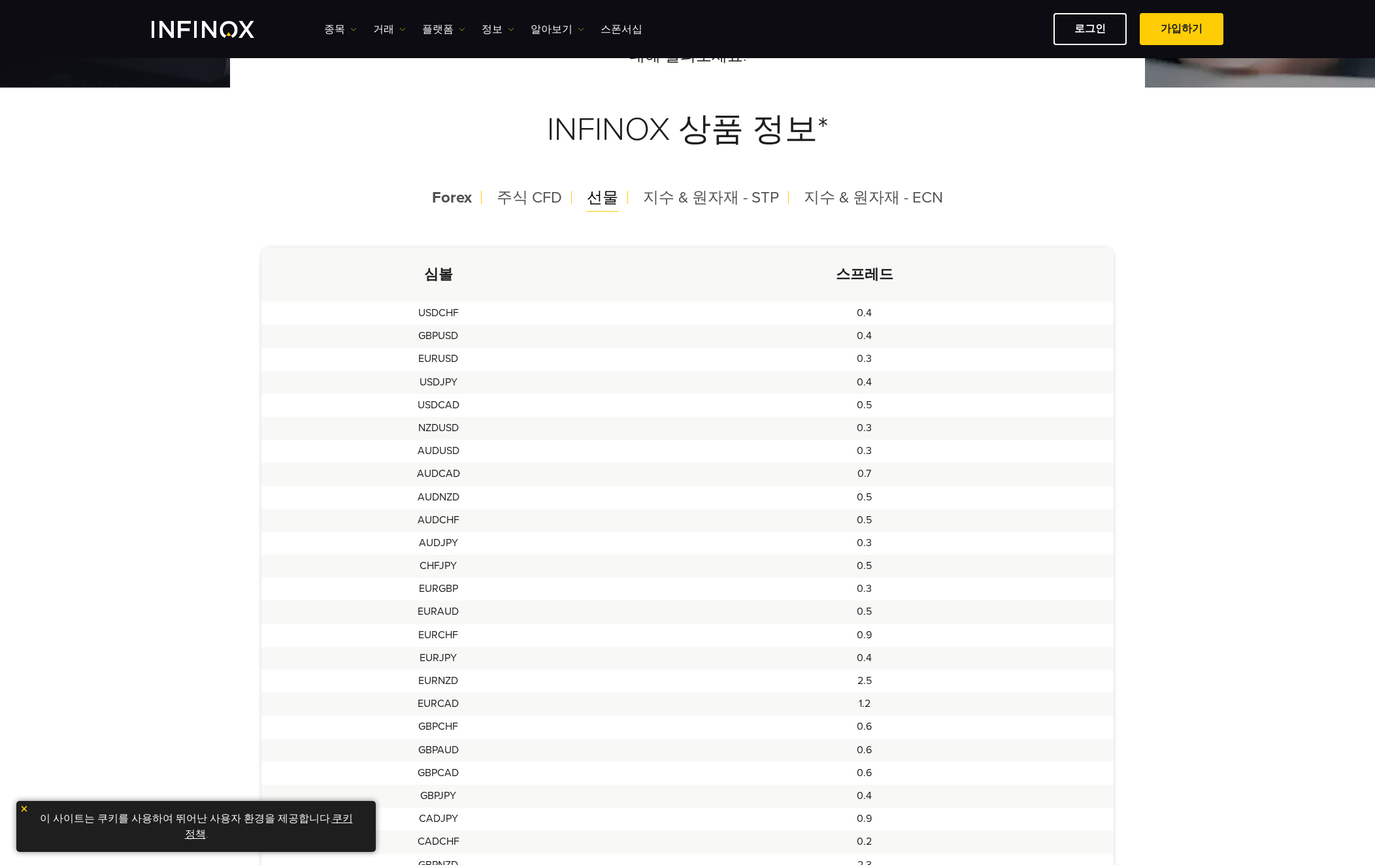
click at [606, 205] on span "선물" at bounding box center [602, 197] width 31 height 19
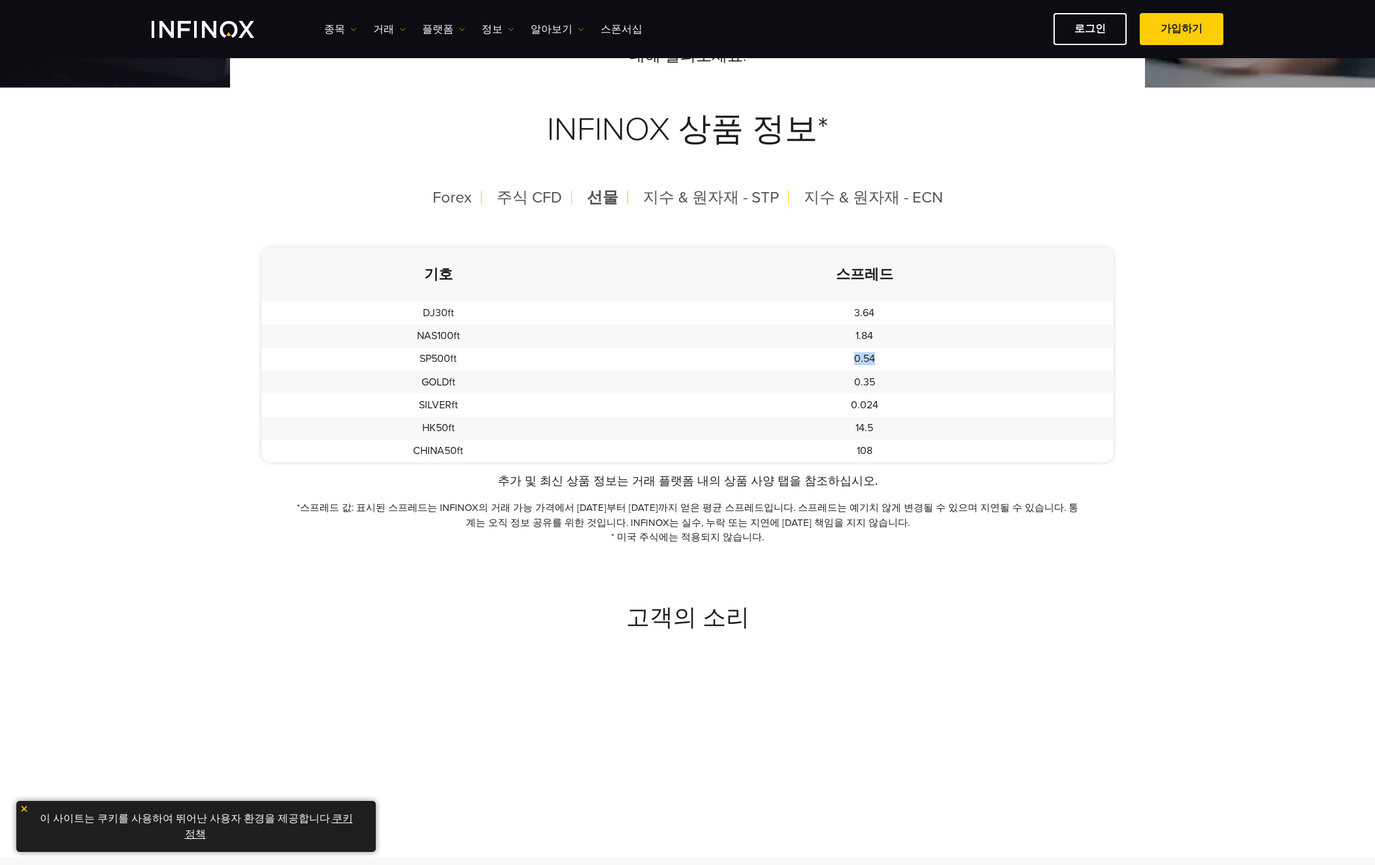
drag, startPoint x: 855, startPoint y: 361, endPoint x: 884, endPoint y: 359, distance: 28.8
click at [884, 359] on td "0.54" at bounding box center [865, 359] width 498 height 23
click at [1097, 474] on div "추가 및 최신 상품 정보는 거래 플랫폼 내의 상품 사양 탭을 참조하십시오. *스프레드 값: 표시된 스프레드는 INFINOX의 거래 가능 가격에…" at bounding box center [687, 508] width 852 height 73
drag, startPoint x: 685, startPoint y: 197, endPoint x: 736, endPoint y: 227, distance: 58.9
click at [736, 227] on div "모든 INFINOX 상품에 [DATE] 스프레드, 마진 및 활용도의 전체 목록을 보려면 아래 표를 클릭하여 외환, 상품, 지수, 및 주식에 대…" at bounding box center [687, 267] width 915 height 555
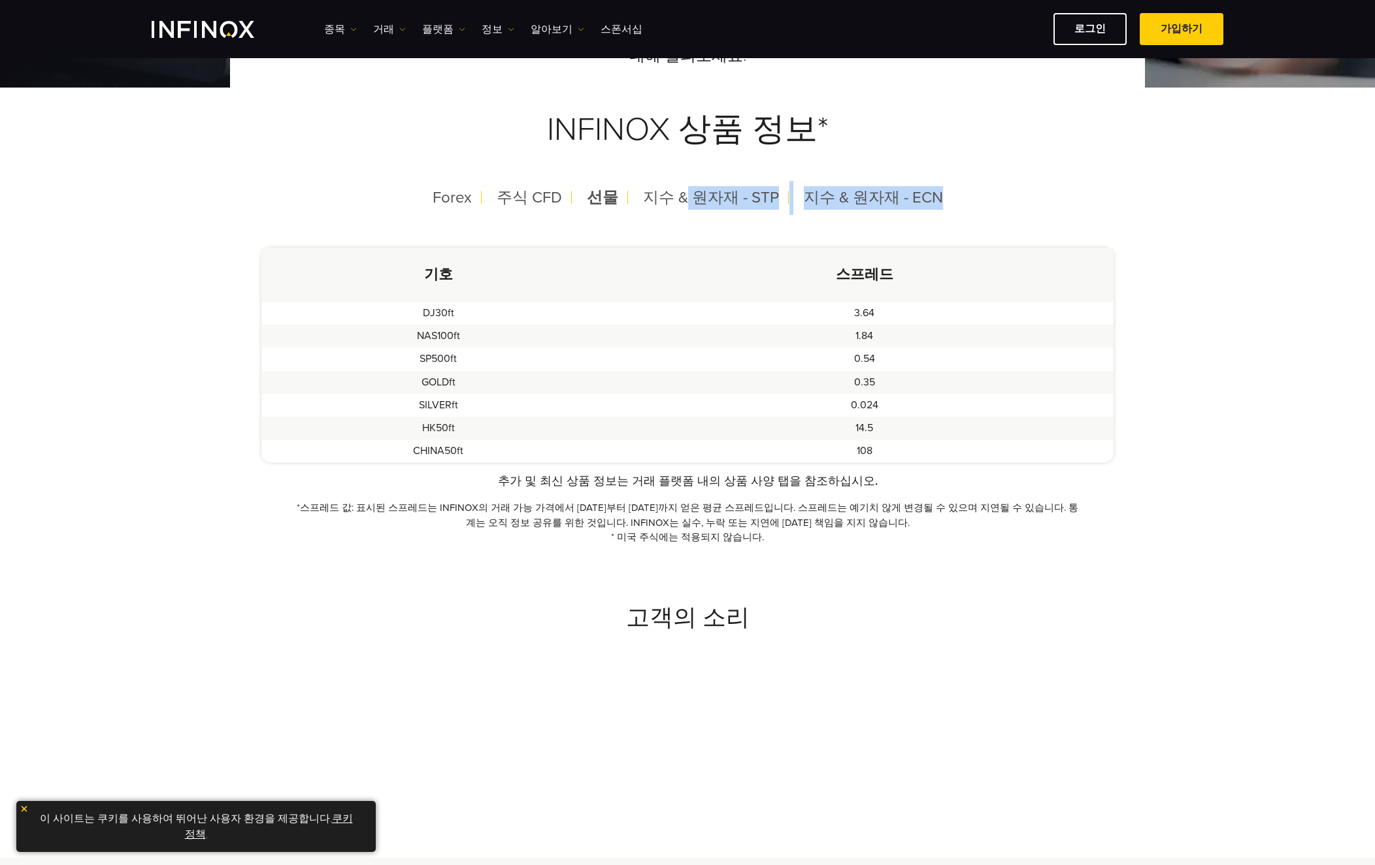
click at [737, 229] on div "모든 INFINOX 상품에 [DATE] 스프레드, 마진 및 활용도의 전체 목록을 보려면 아래 표를 클릭하여 외환, 상품, 지수, 및 주식에 대…" at bounding box center [687, 267] width 915 height 555
click at [597, 201] on span "선물" at bounding box center [602, 197] width 31 height 19
click at [866, 200] on span "지수 & 원자재 - ECN" at bounding box center [873, 197] width 139 height 19
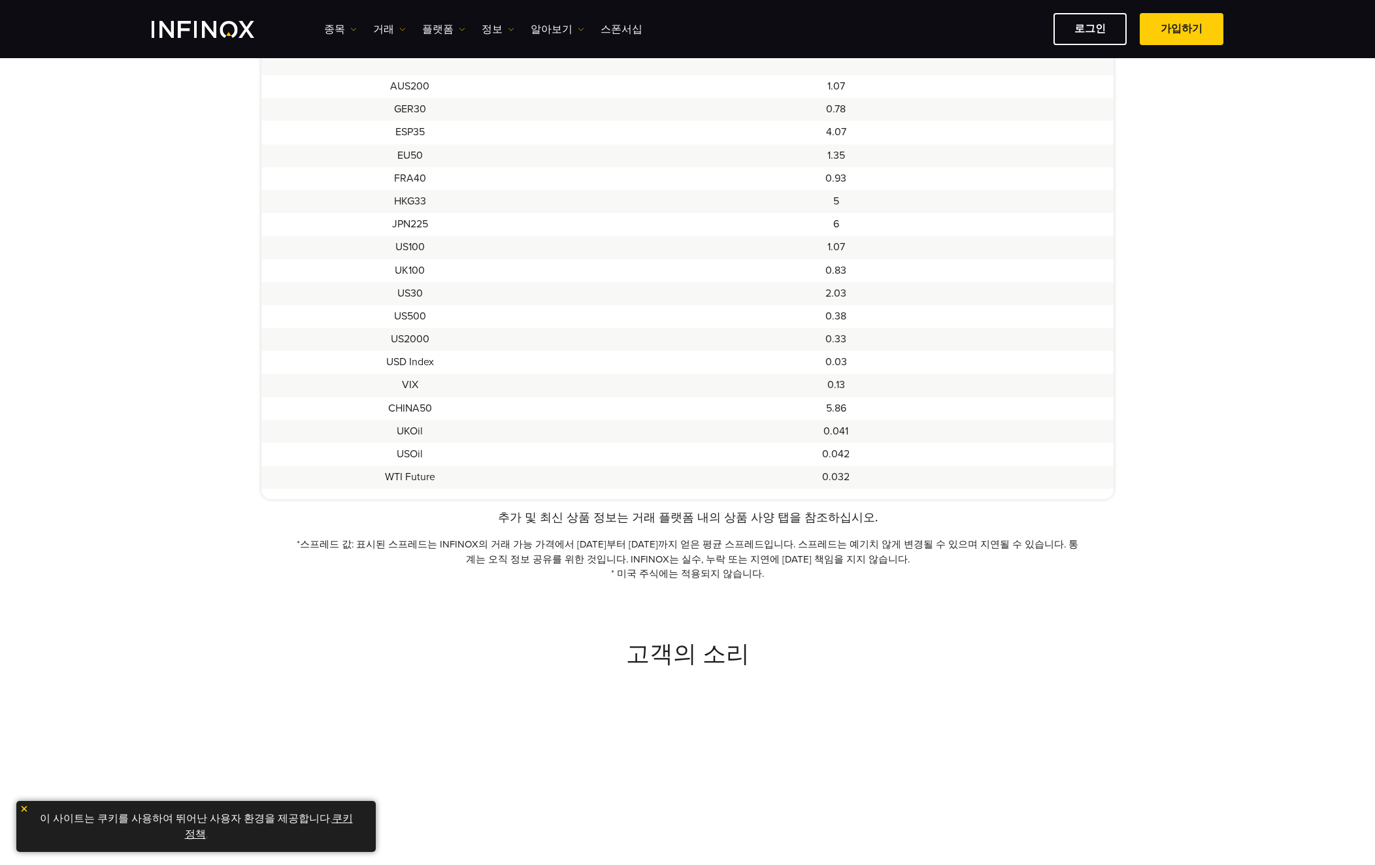
scroll to position [261, 0]
